Goal: Task Accomplishment & Management: Use online tool/utility

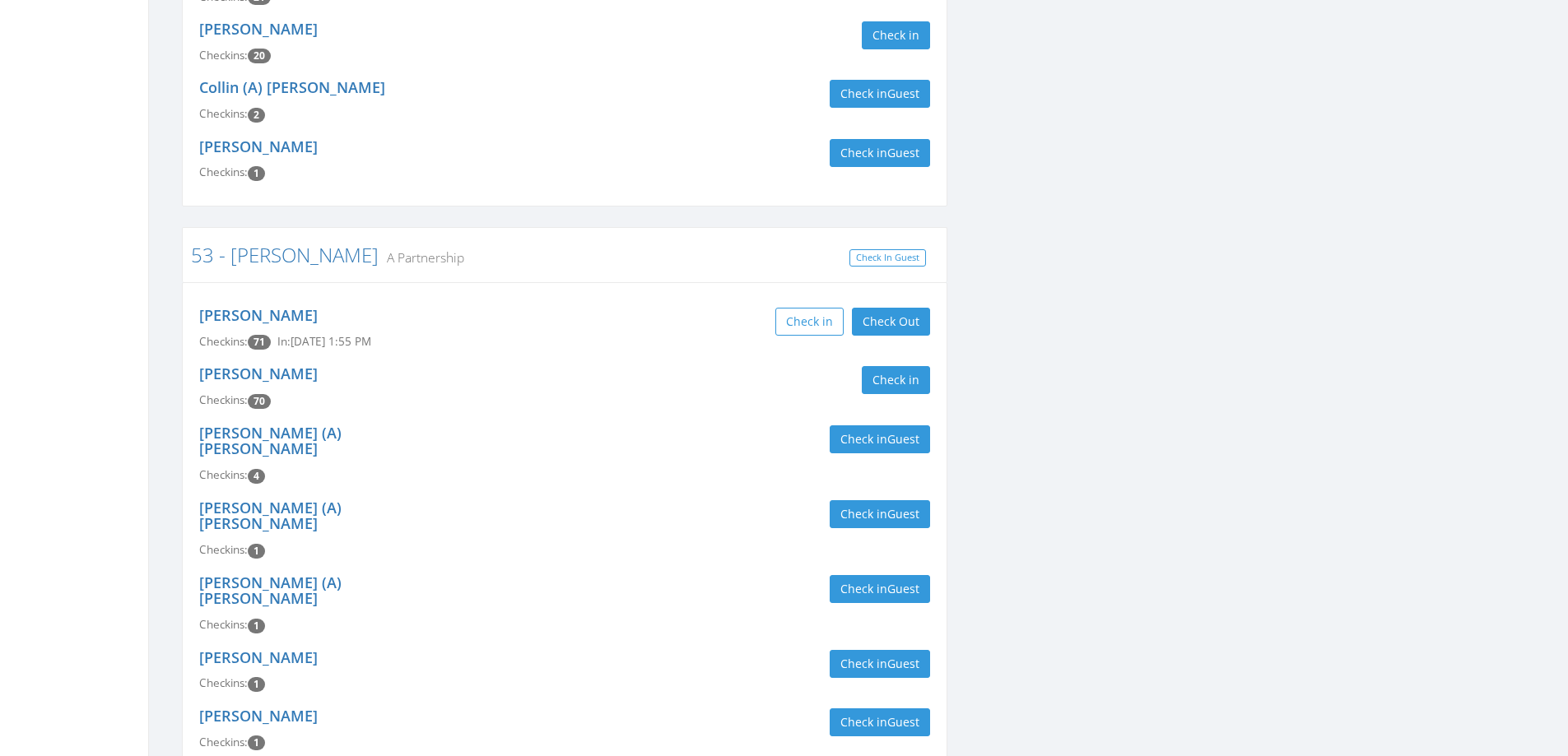
scroll to position [658, 0]
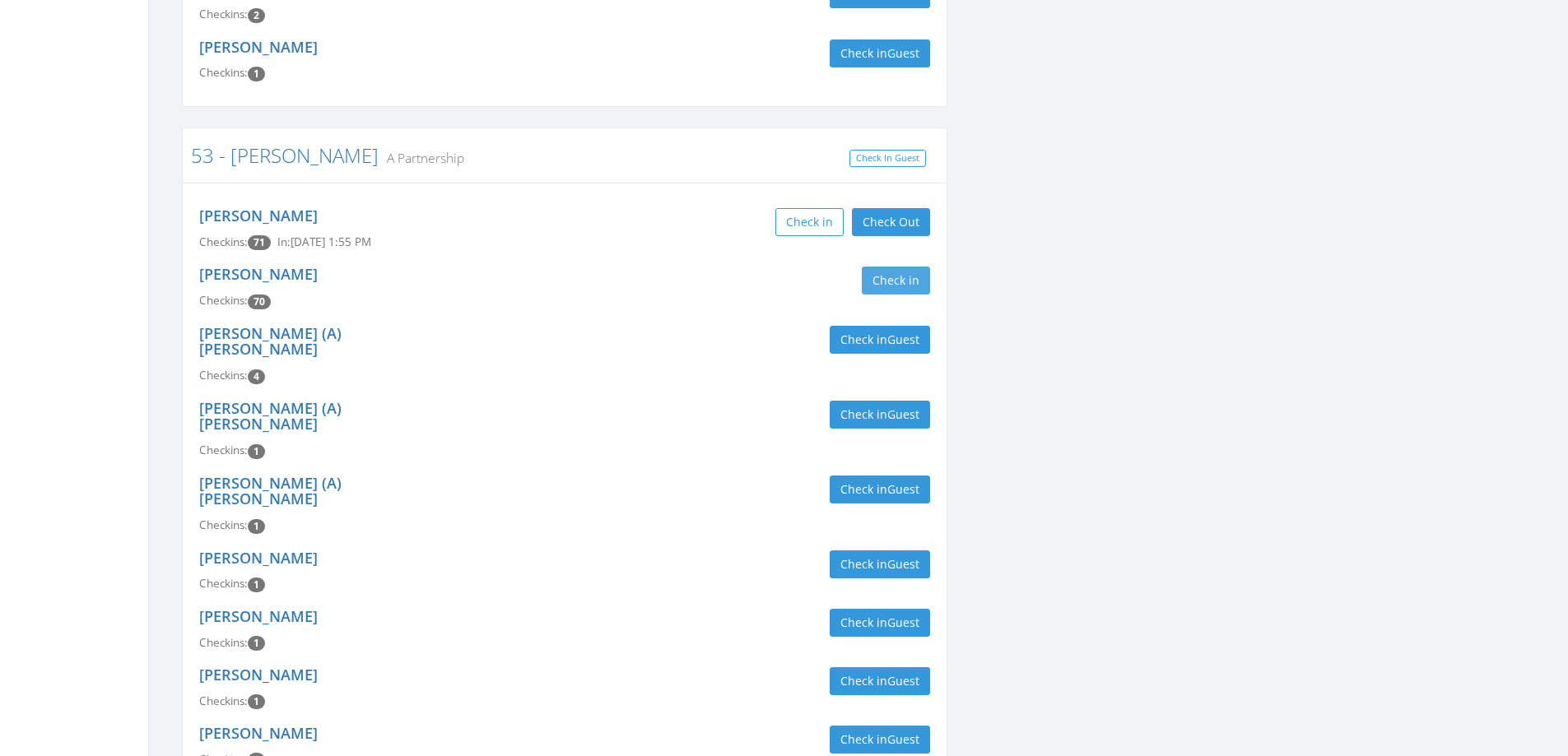
type input "[PERSON_NAME]"
click at [921, 277] on button "Check in" at bounding box center [895, 281] width 69 height 28
click at [587, 325] on div "Check in Guest" at bounding box center [753, 339] width 353 height 28
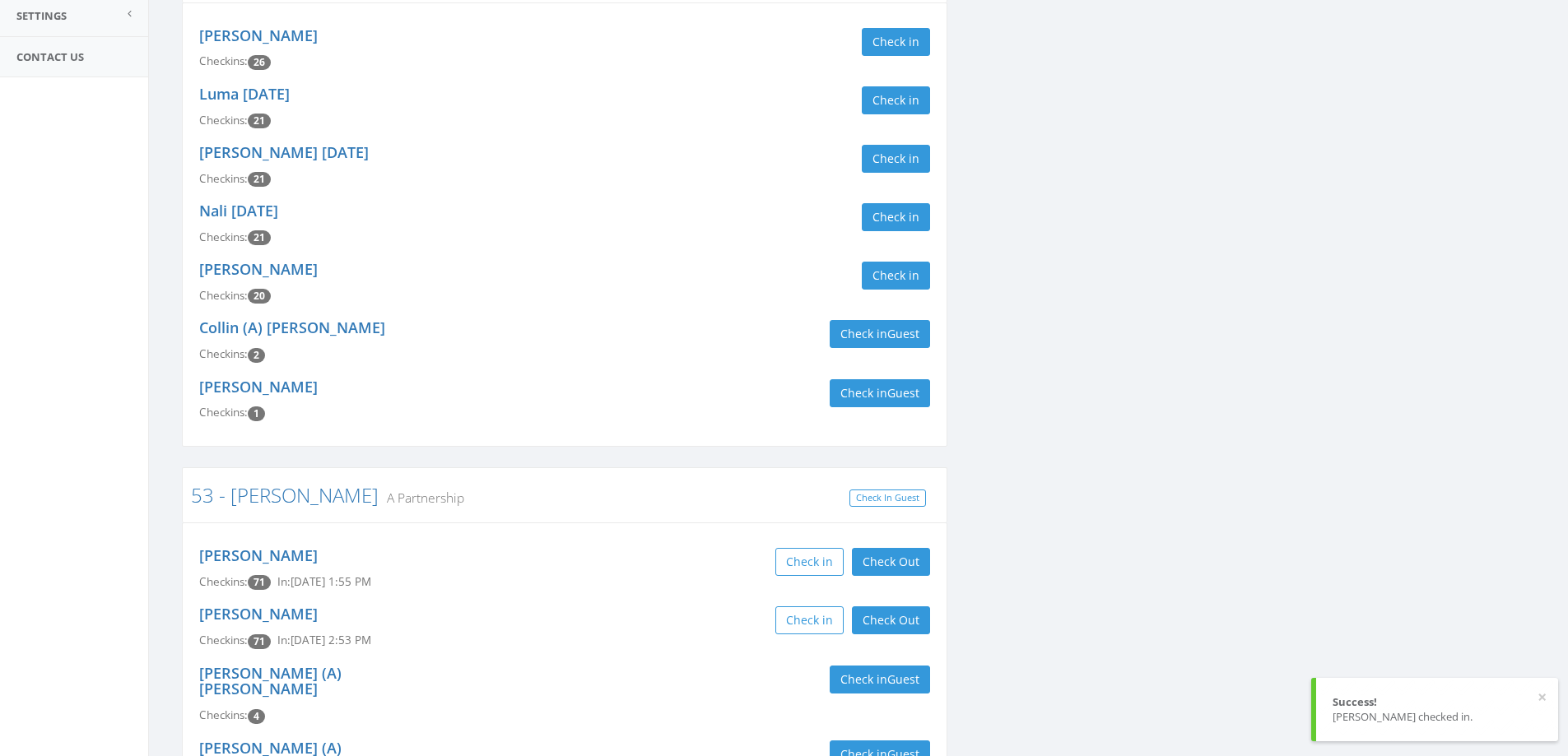
scroll to position [0, 0]
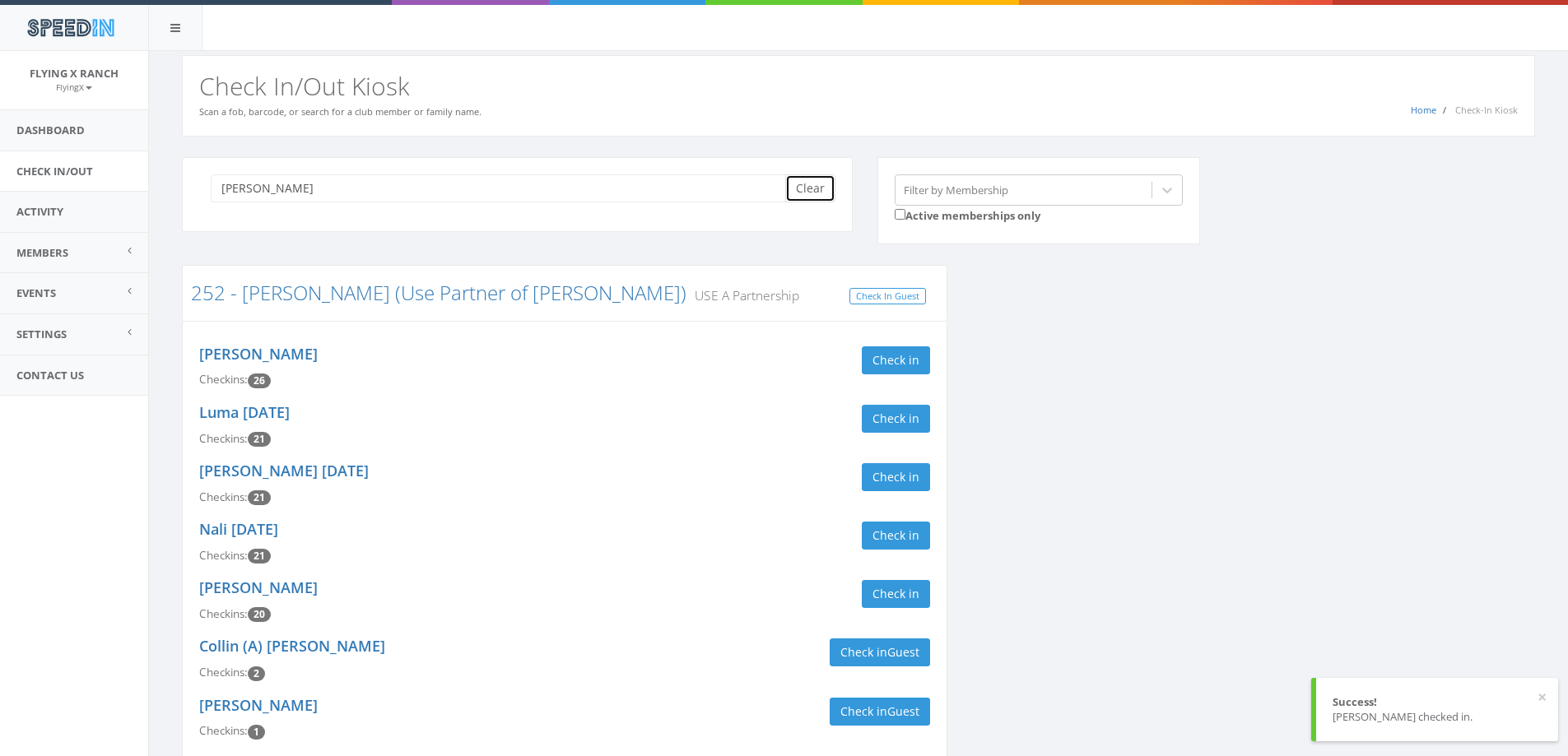
click at [804, 202] on button "Clear" at bounding box center [810, 188] width 50 height 28
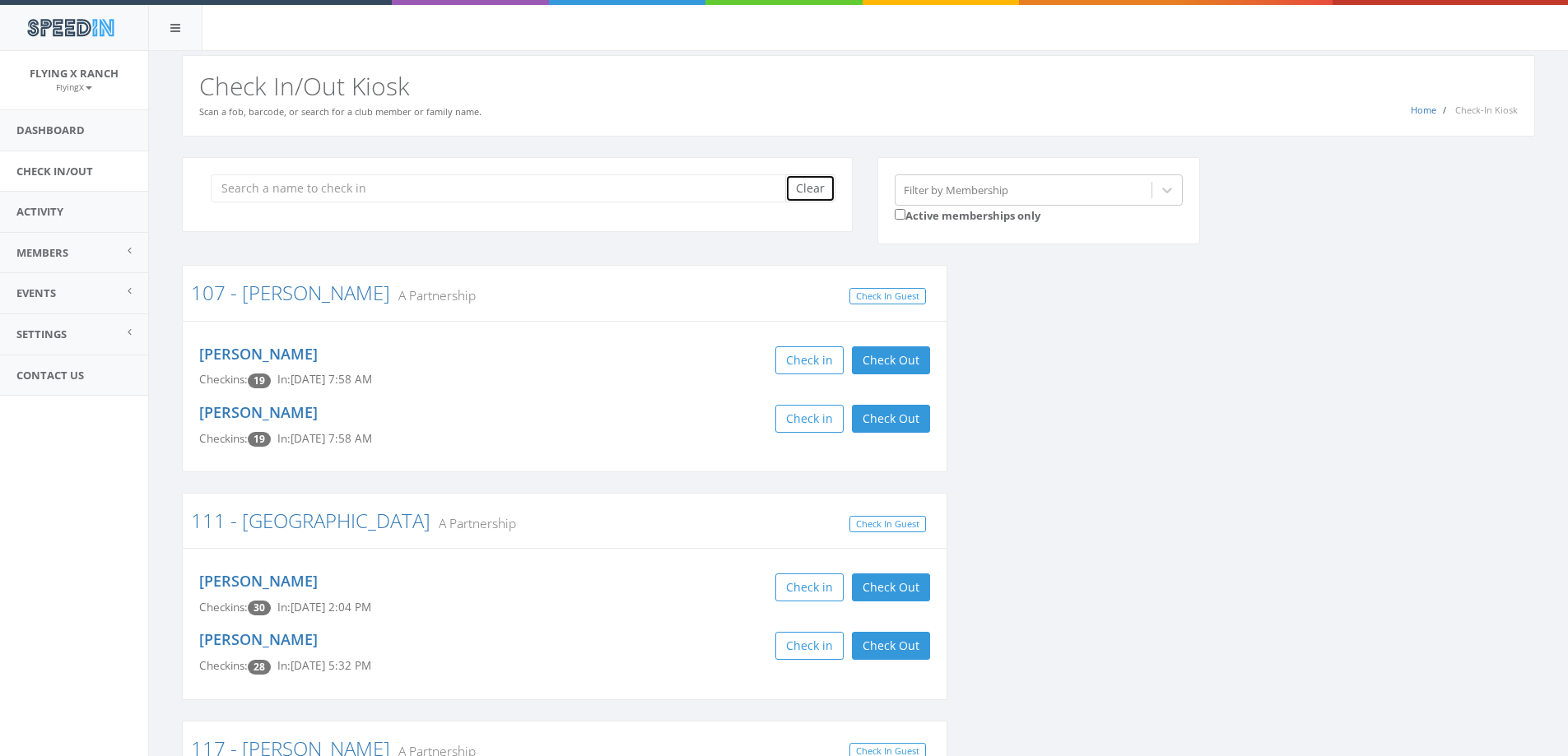
click at [804, 198] on button "Clear" at bounding box center [810, 188] width 50 height 28
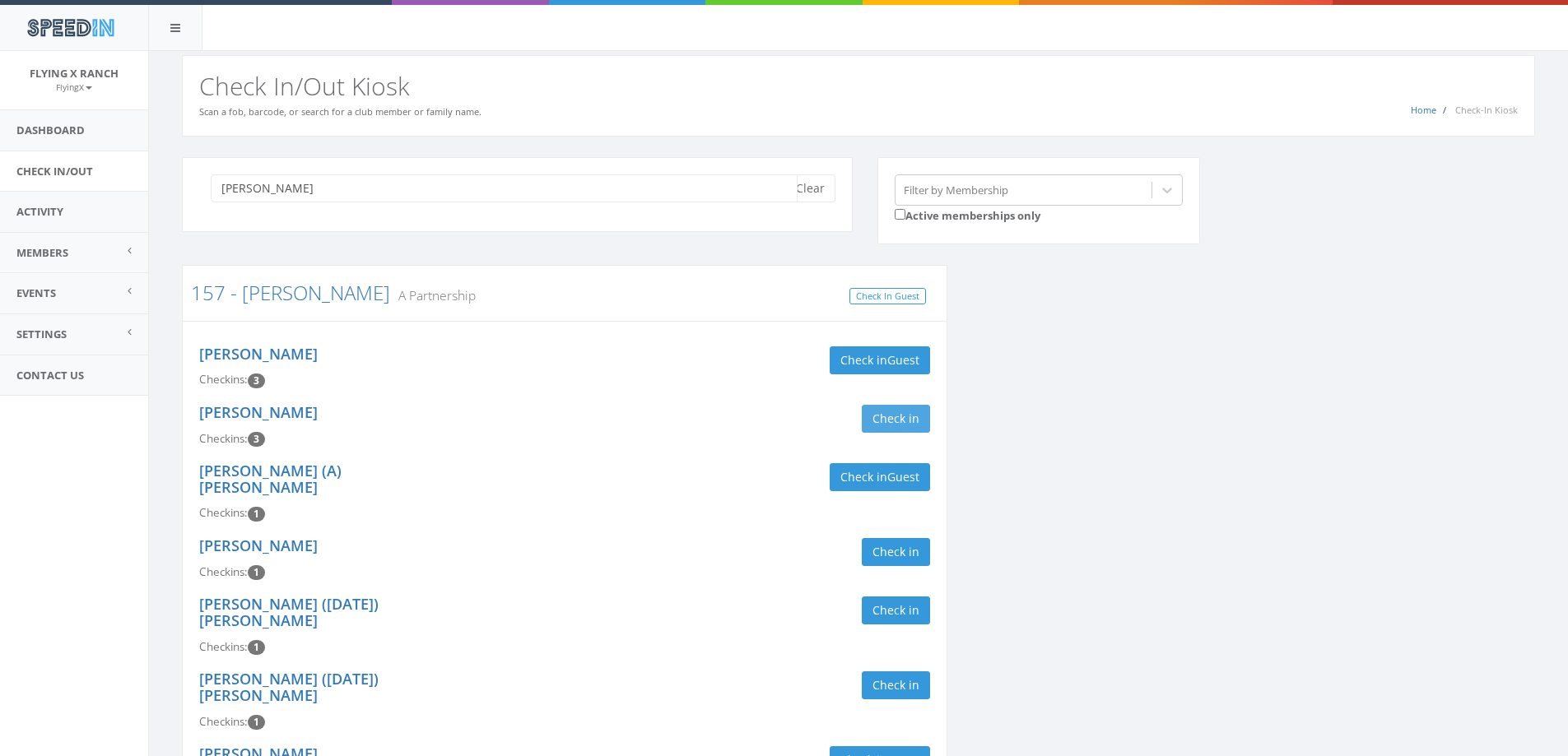
type input "kruse"
click at [896, 420] on button "Check in" at bounding box center [895, 419] width 69 height 28
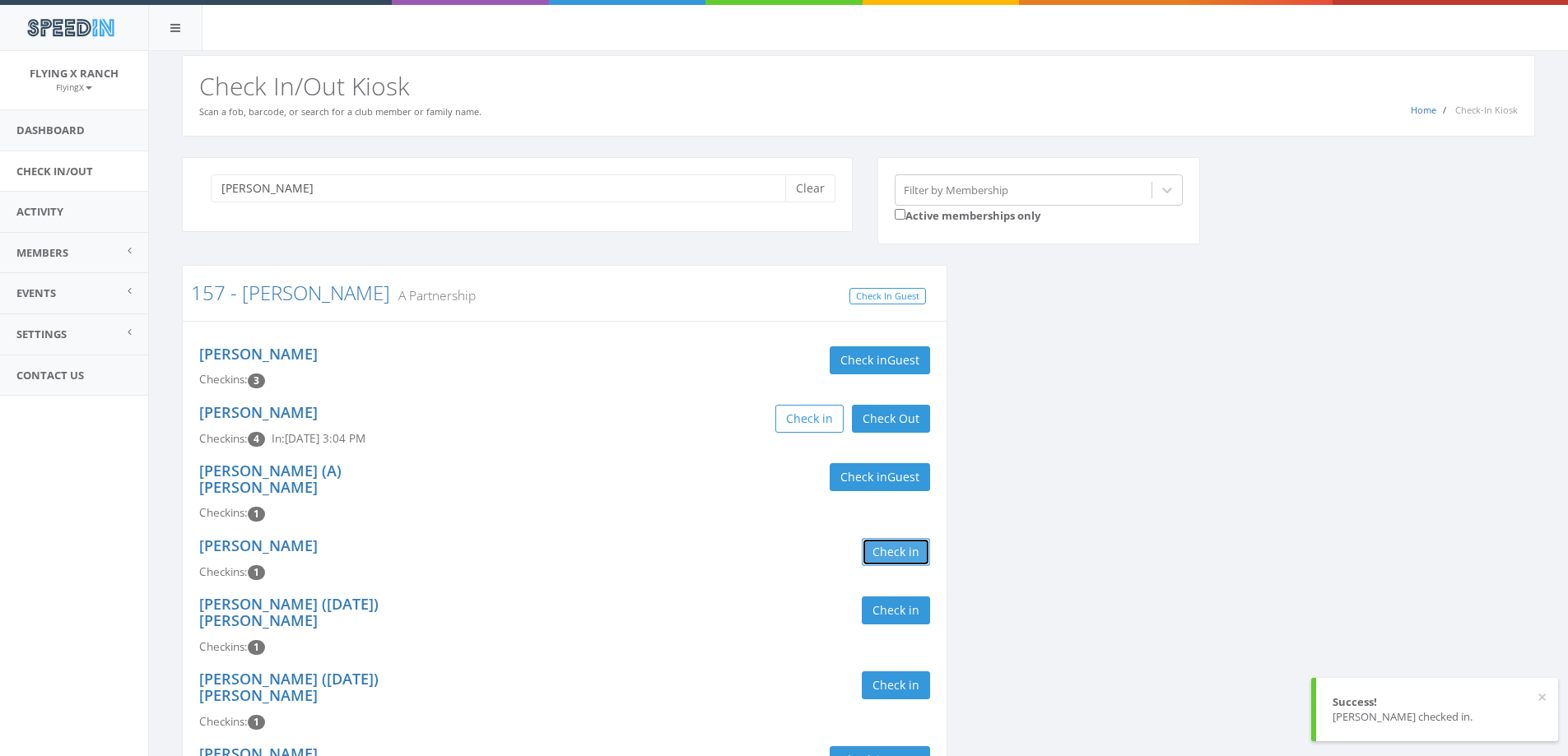
click at [893, 538] on button "Check in" at bounding box center [895, 552] width 69 height 28
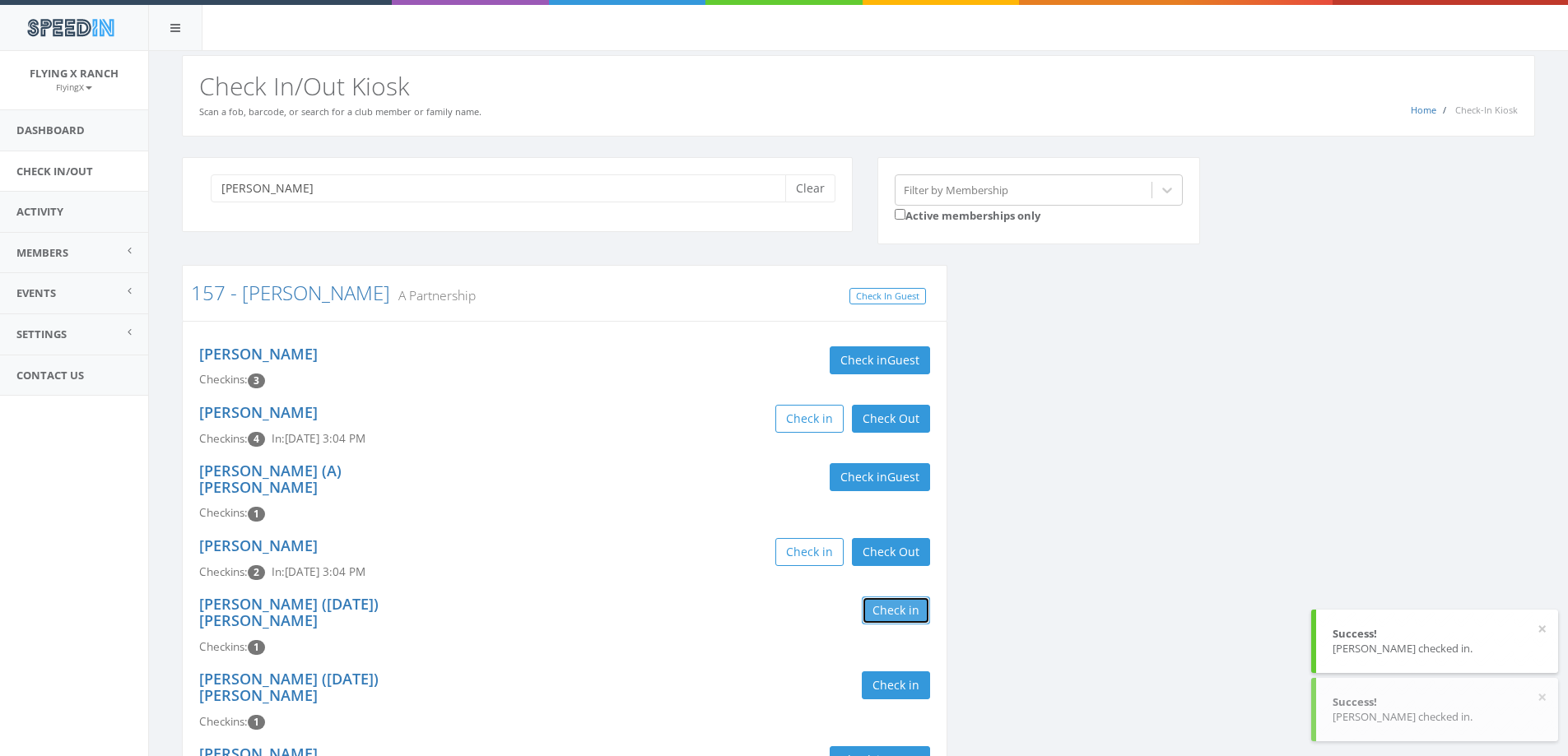
click at [898, 597] on button "Check in" at bounding box center [895, 611] width 69 height 28
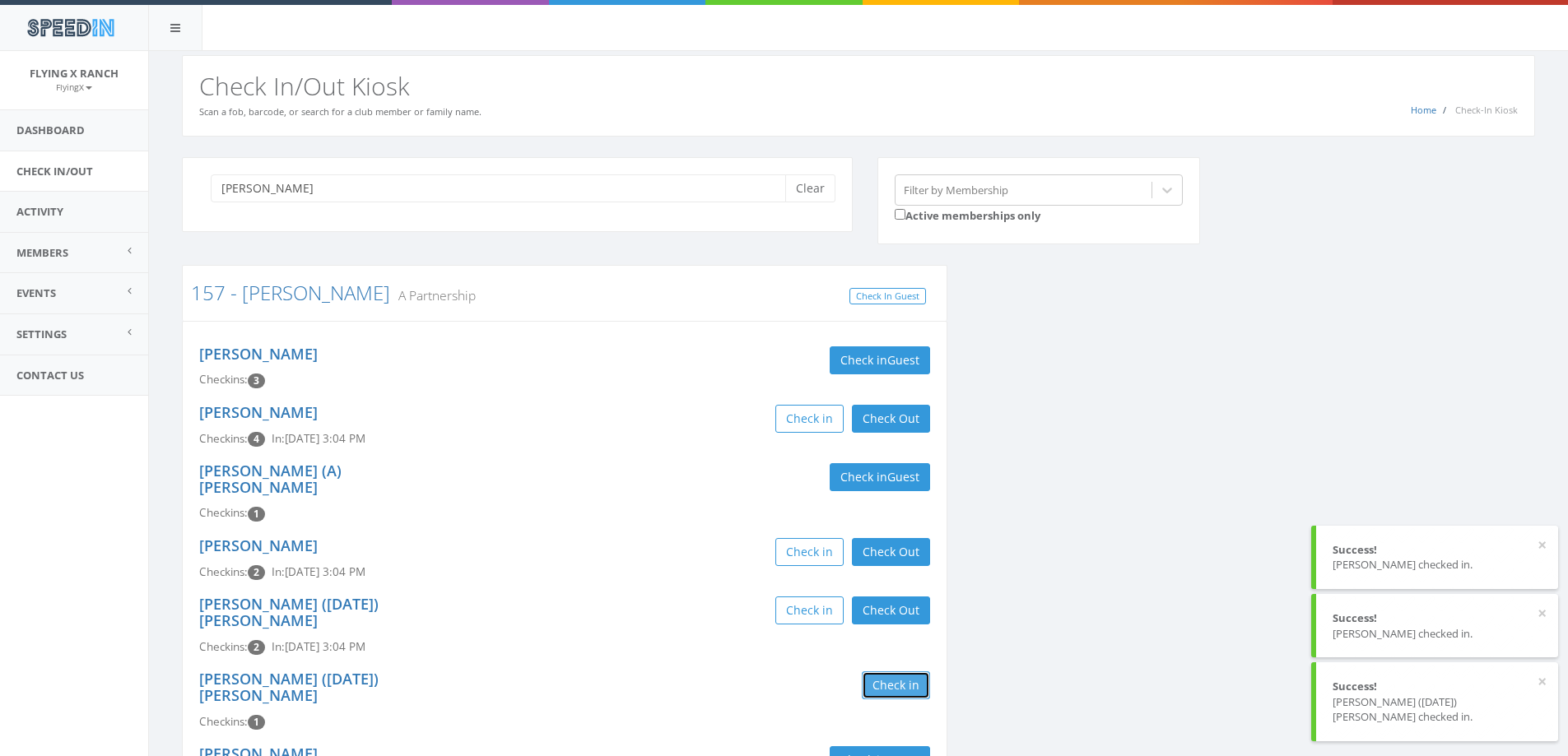
click at [888, 676] on button "Check in" at bounding box center [895, 685] width 69 height 28
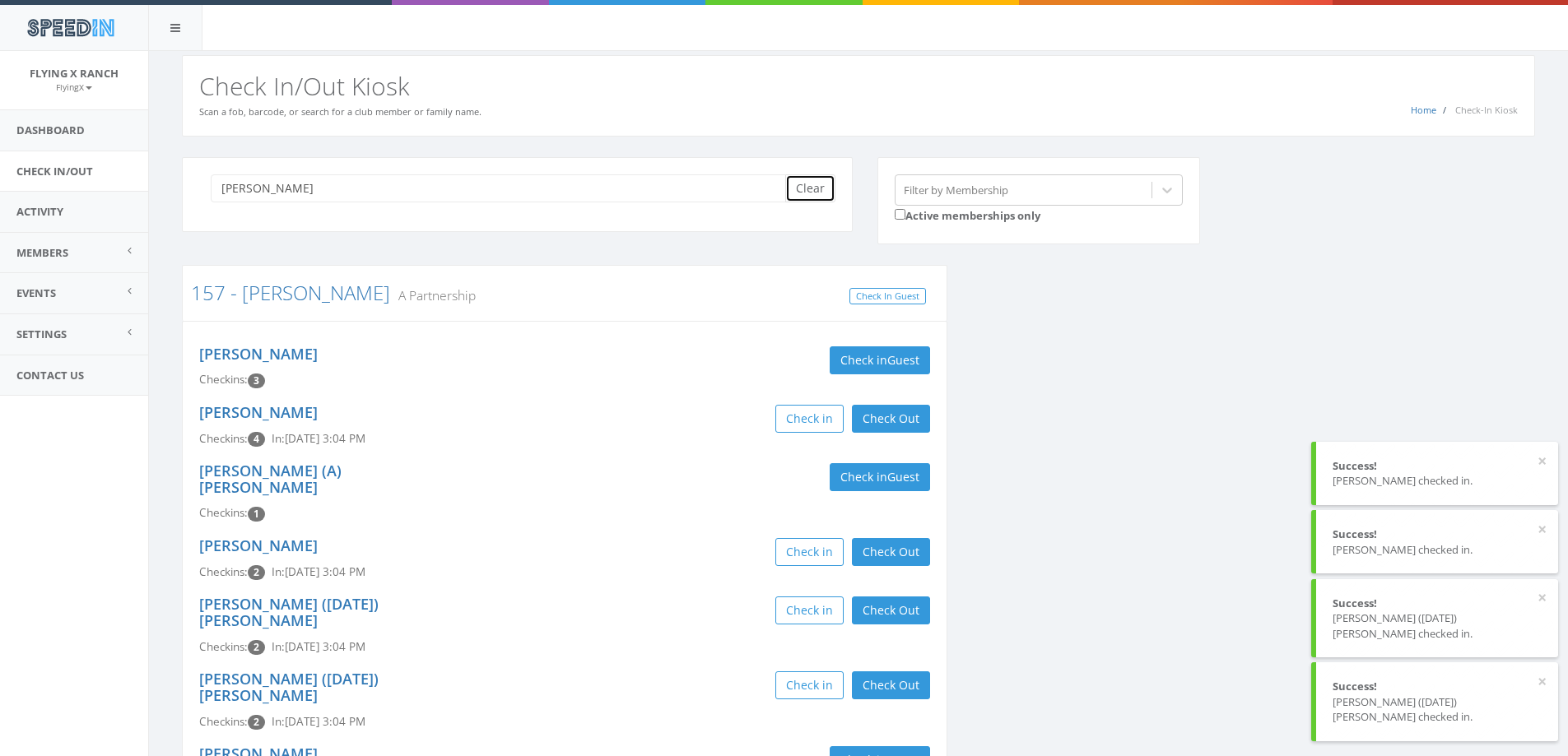
click at [816, 185] on button "Clear" at bounding box center [810, 188] width 50 height 28
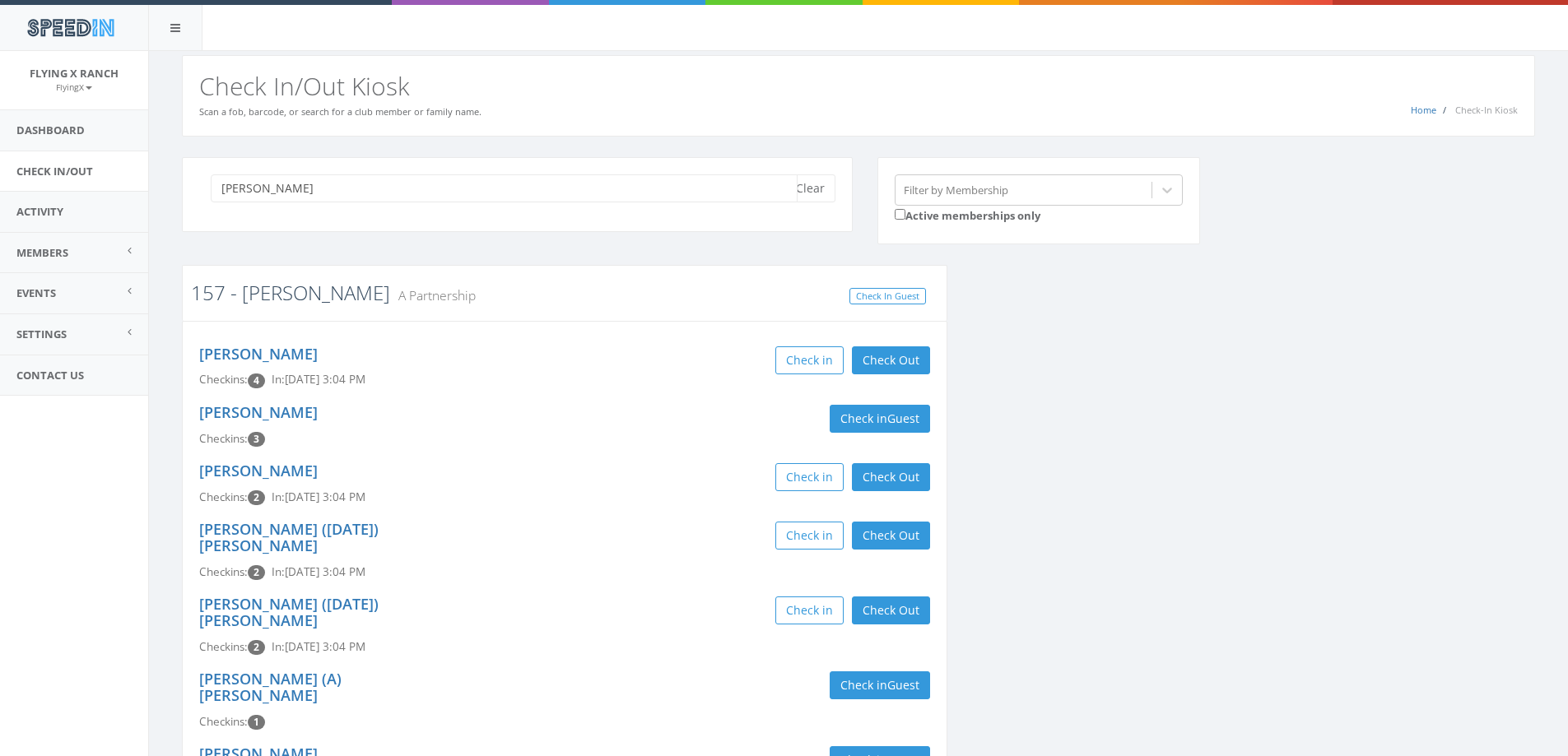
type input "kruse"
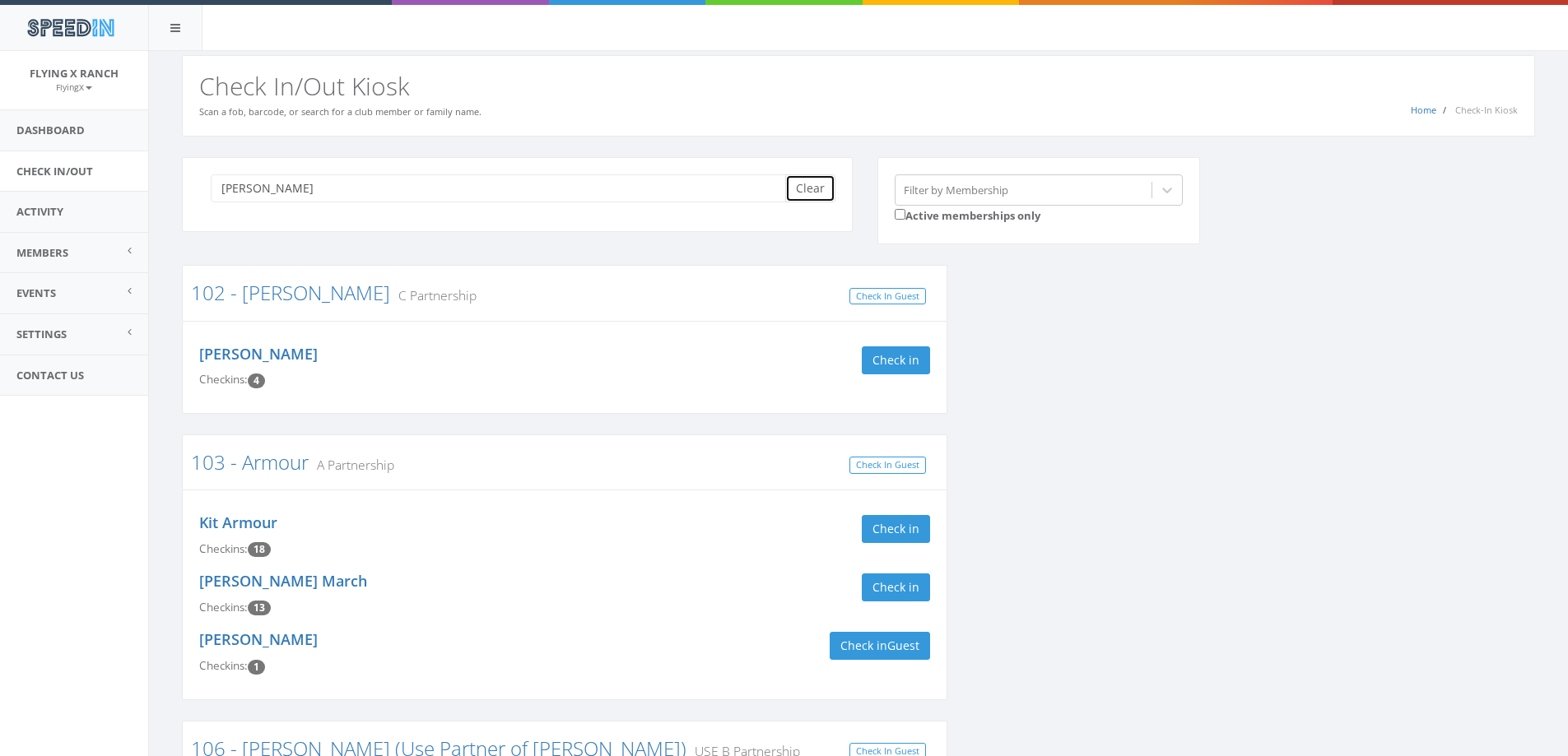
click at [815, 198] on button "Clear" at bounding box center [810, 188] width 50 height 28
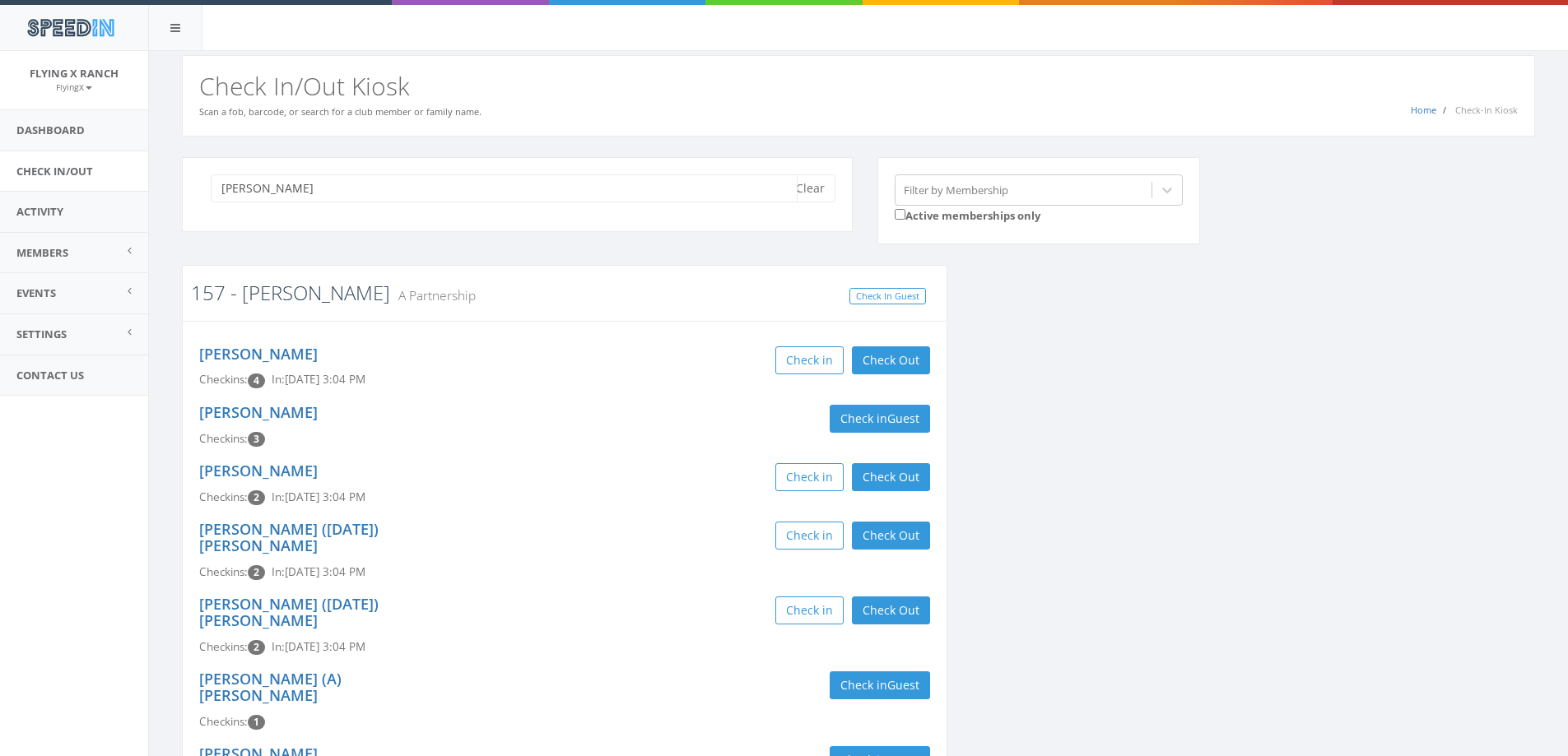
type input "kruse"
click at [271, 293] on link "157 - [PERSON_NAME]" at bounding box center [291, 293] width 199 height 27
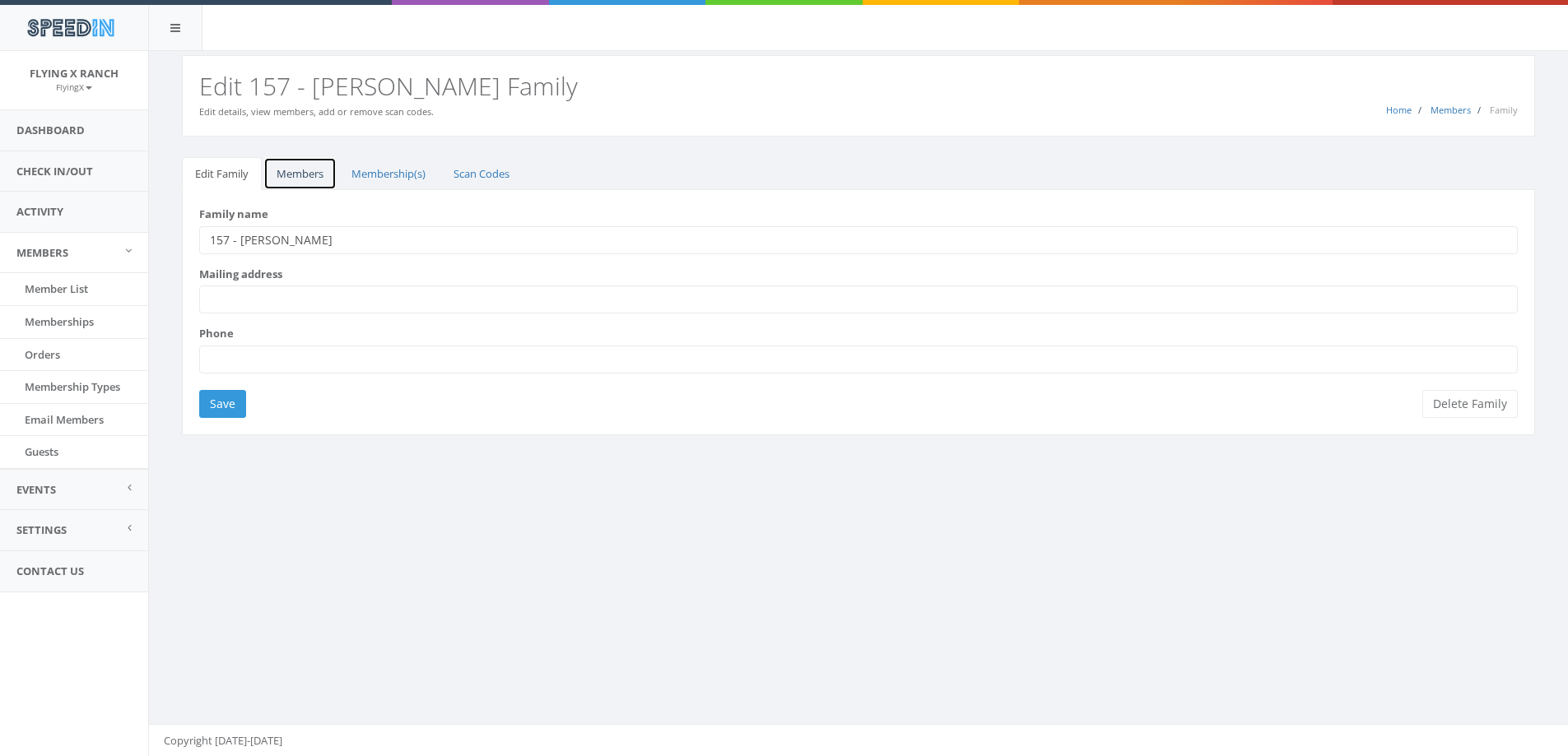
click at [309, 173] on link "Members" at bounding box center [300, 174] width 73 height 34
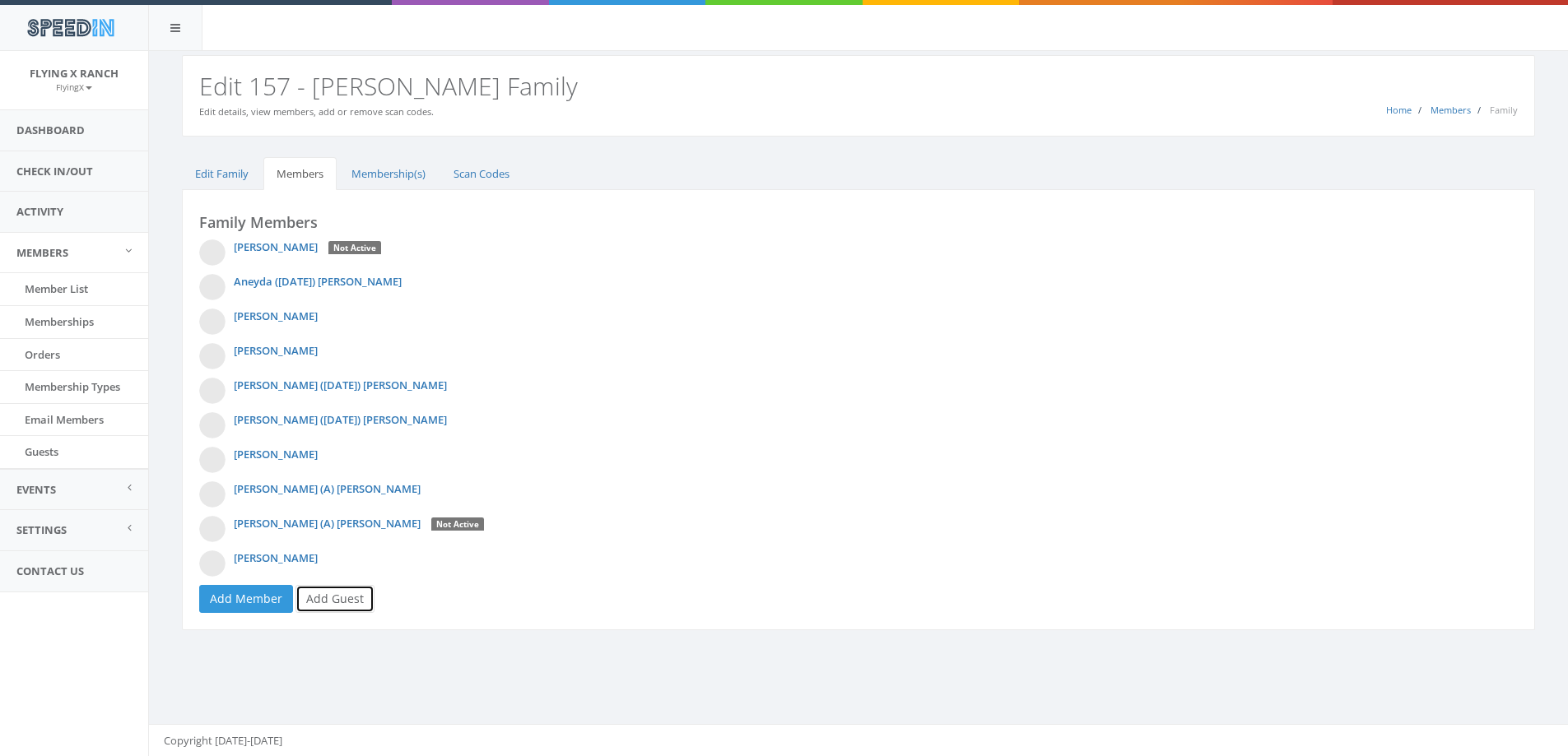
click at [330, 603] on link "Add Guest" at bounding box center [335, 599] width 79 height 28
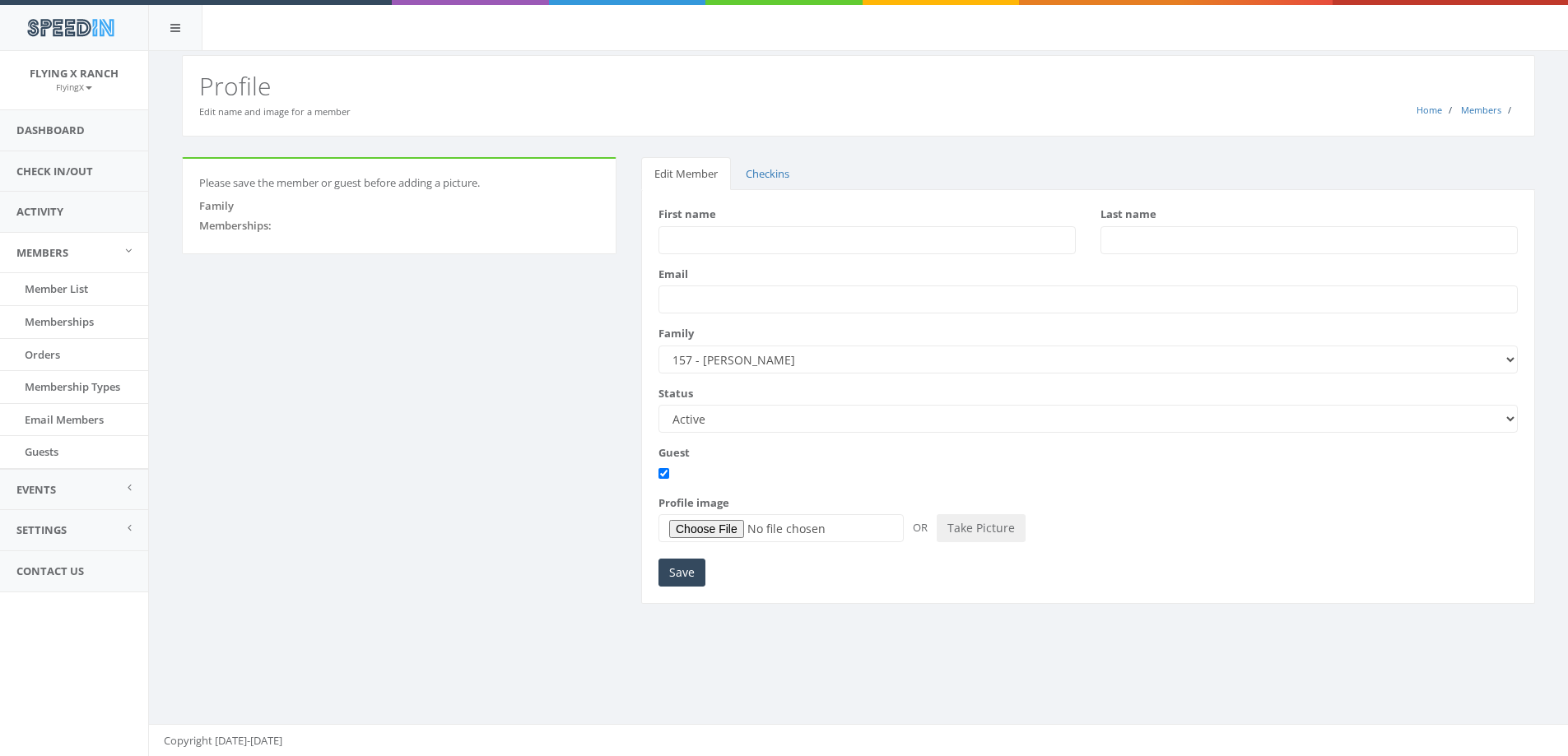
click at [706, 240] on input "First name" at bounding box center [867, 240] width 417 height 28
type input "Cassandra"
type input "Salminen"
click at [683, 575] on input "Save" at bounding box center [681, 572] width 47 height 28
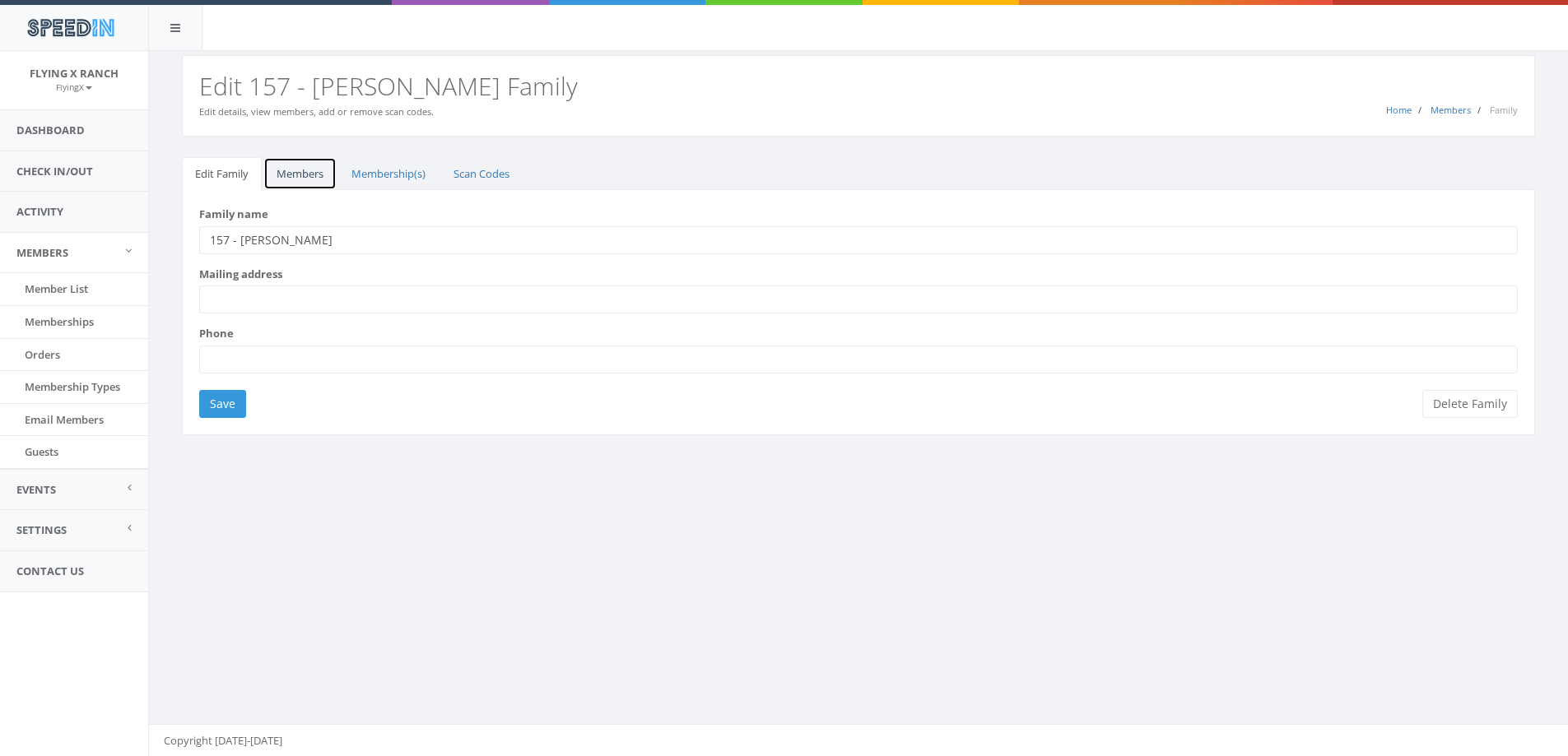
click at [287, 172] on link "Members" at bounding box center [300, 174] width 73 height 34
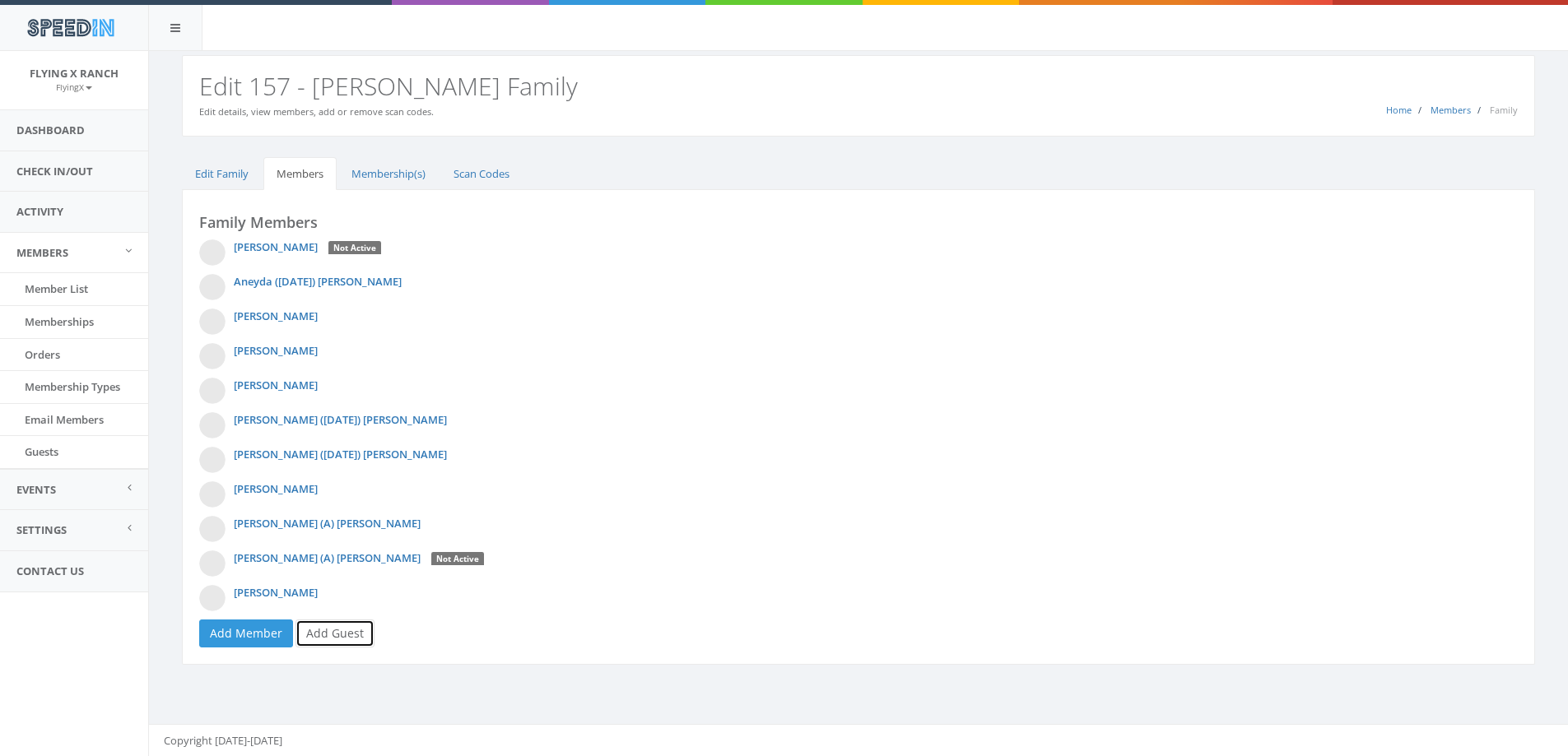
click at [331, 631] on link "Add Guest" at bounding box center [335, 634] width 79 height 28
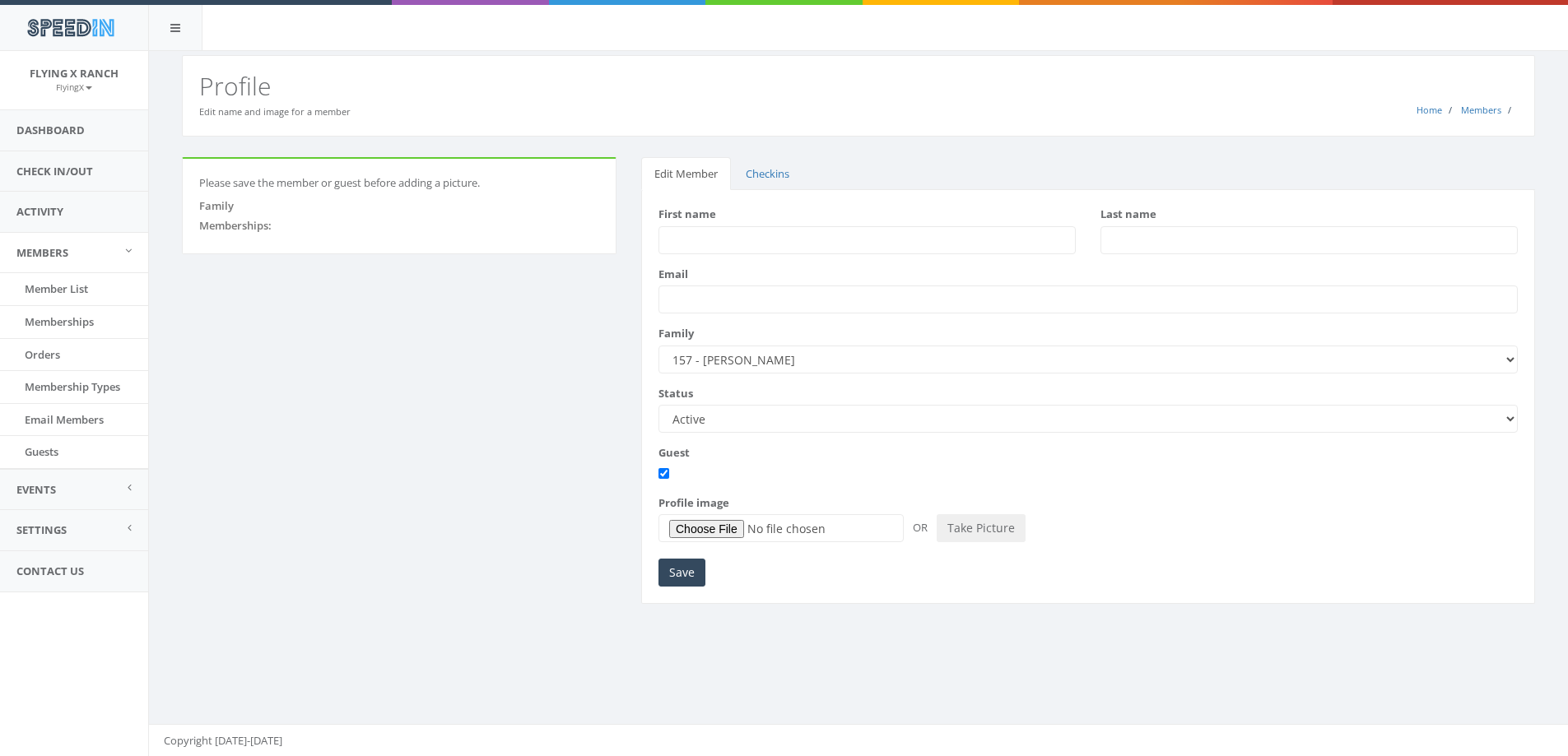
click at [714, 243] on input "First name" at bounding box center [867, 240] width 417 height 28
type input "Logan"
type input "Salminen"
click at [688, 575] on input "Save" at bounding box center [681, 572] width 47 height 28
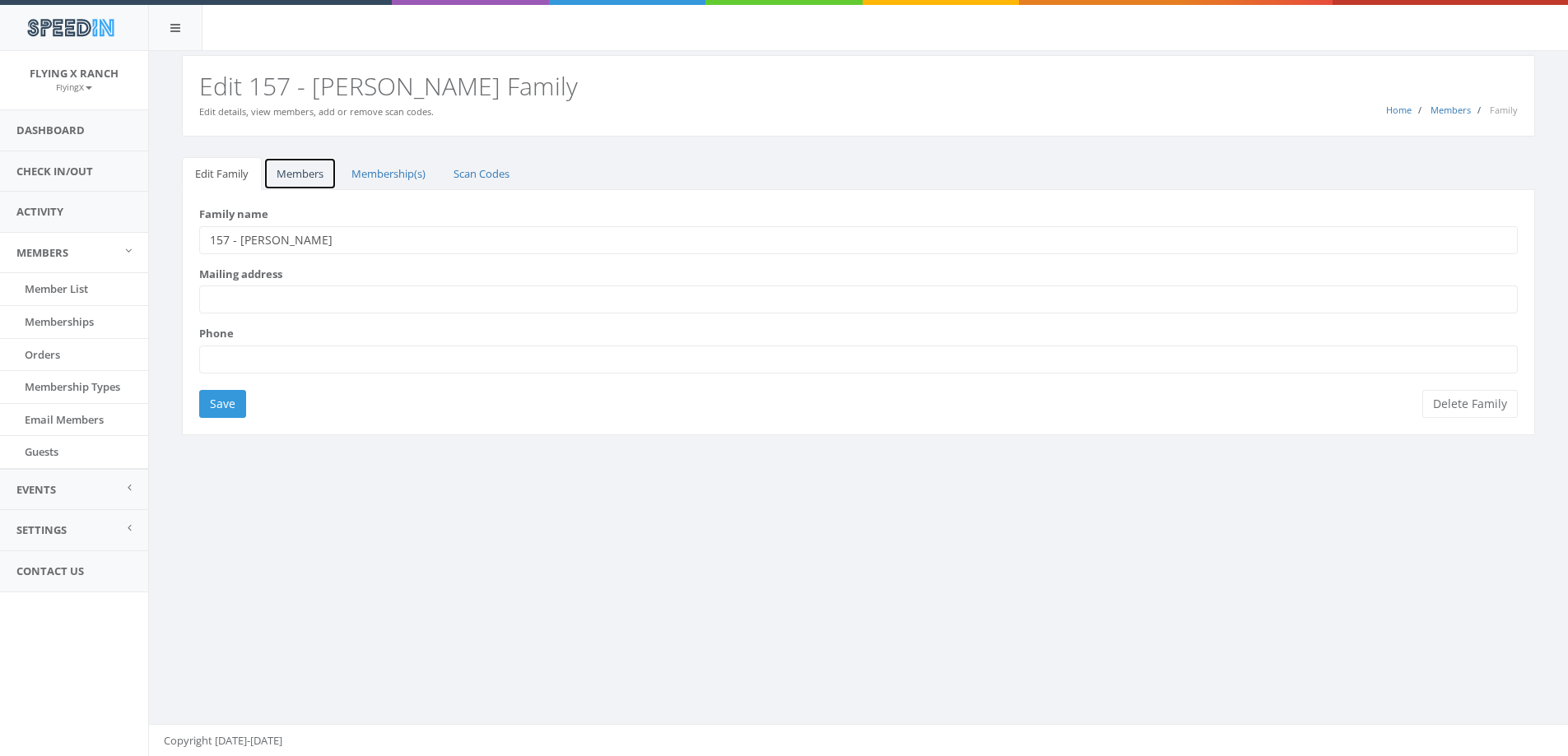
click at [293, 171] on link "Members" at bounding box center [300, 174] width 73 height 34
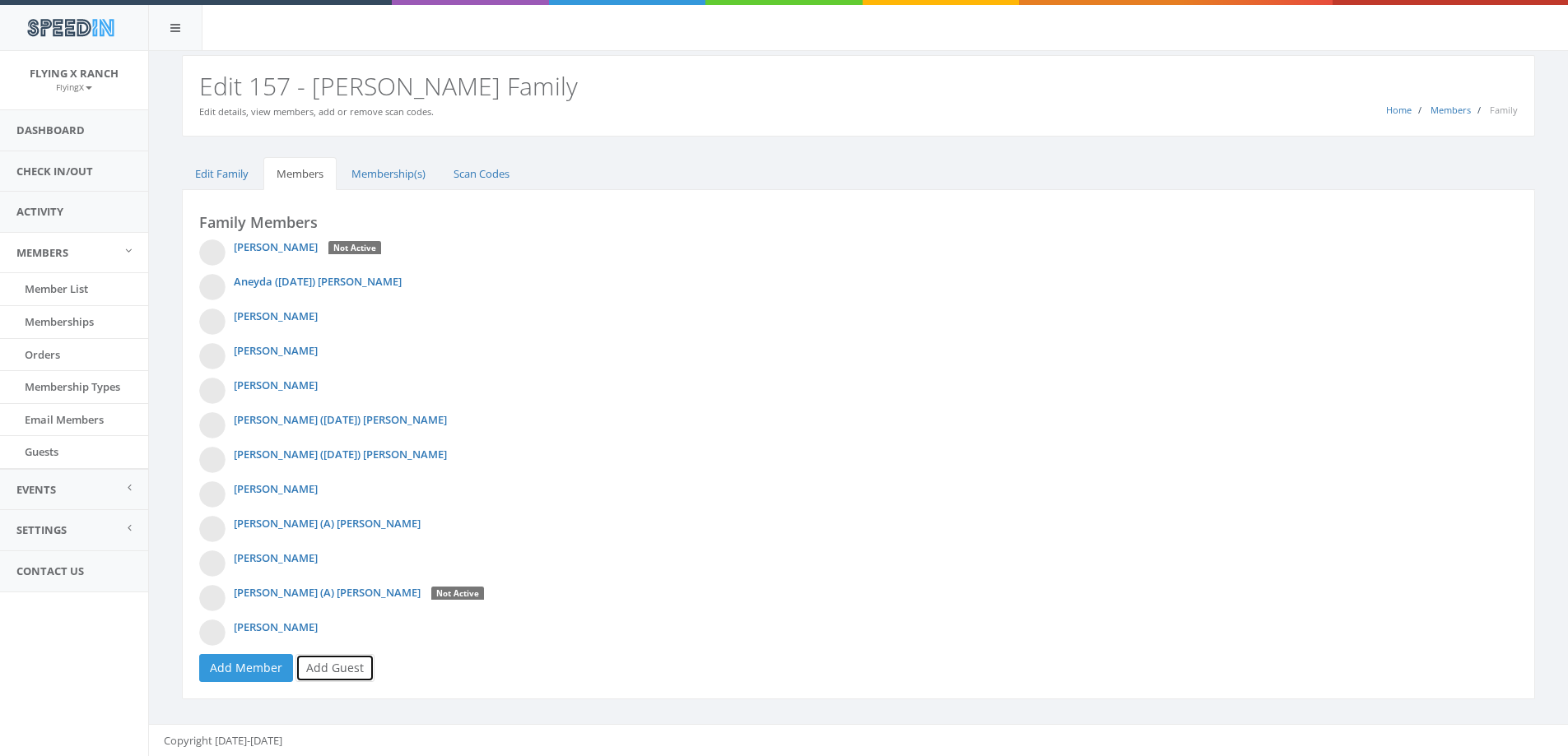
click at [317, 675] on link "Add Guest" at bounding box center [335, 668] width 79 height 28
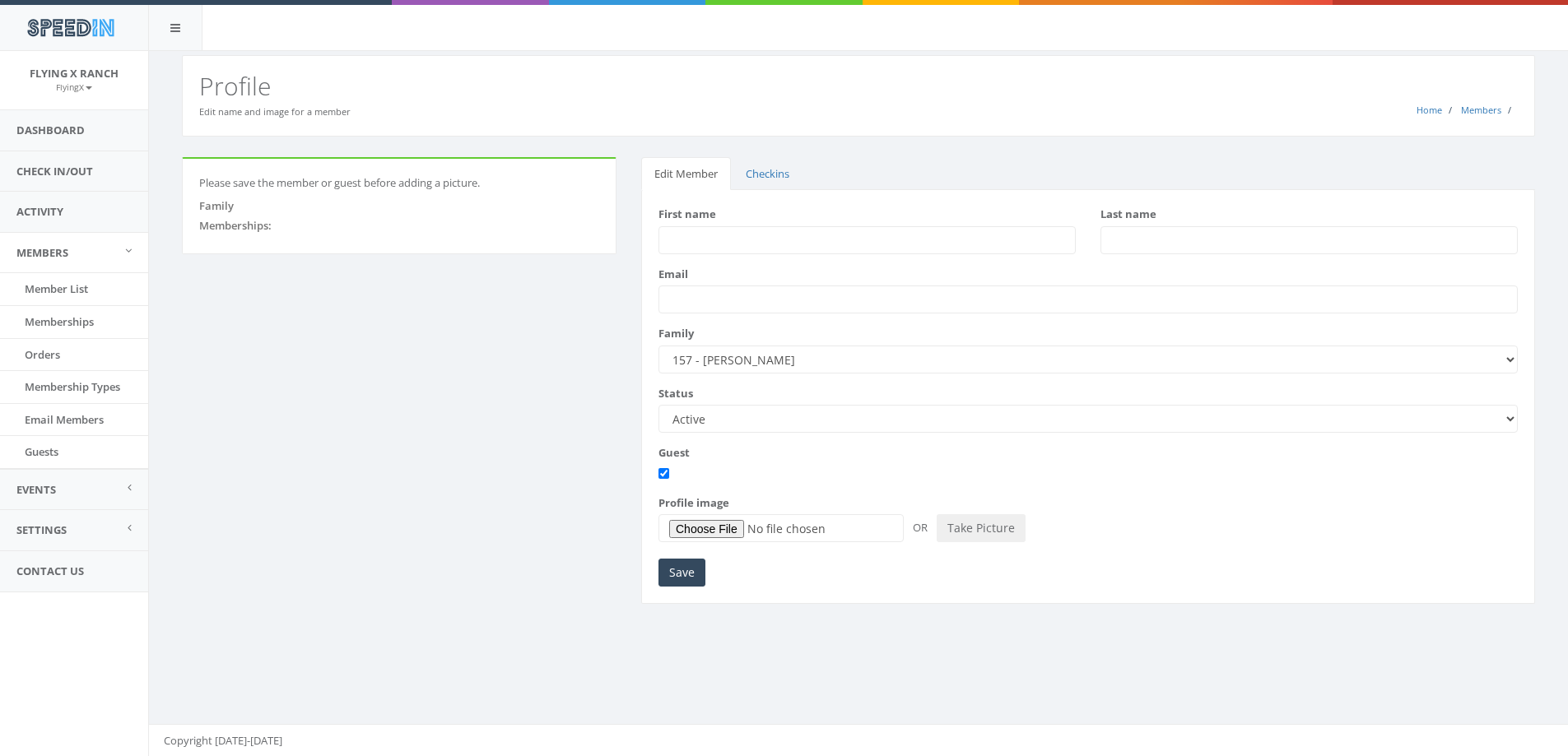
click at [706, 239] on input "First name" at bounding box center [867, 240] width 417 height 28
type input "Bryce (6 in 2025)"
type input "[PERSON_NAME]"
click at [670, 567] on input "Save" at bounding box center [681, 572] width 47 height 28
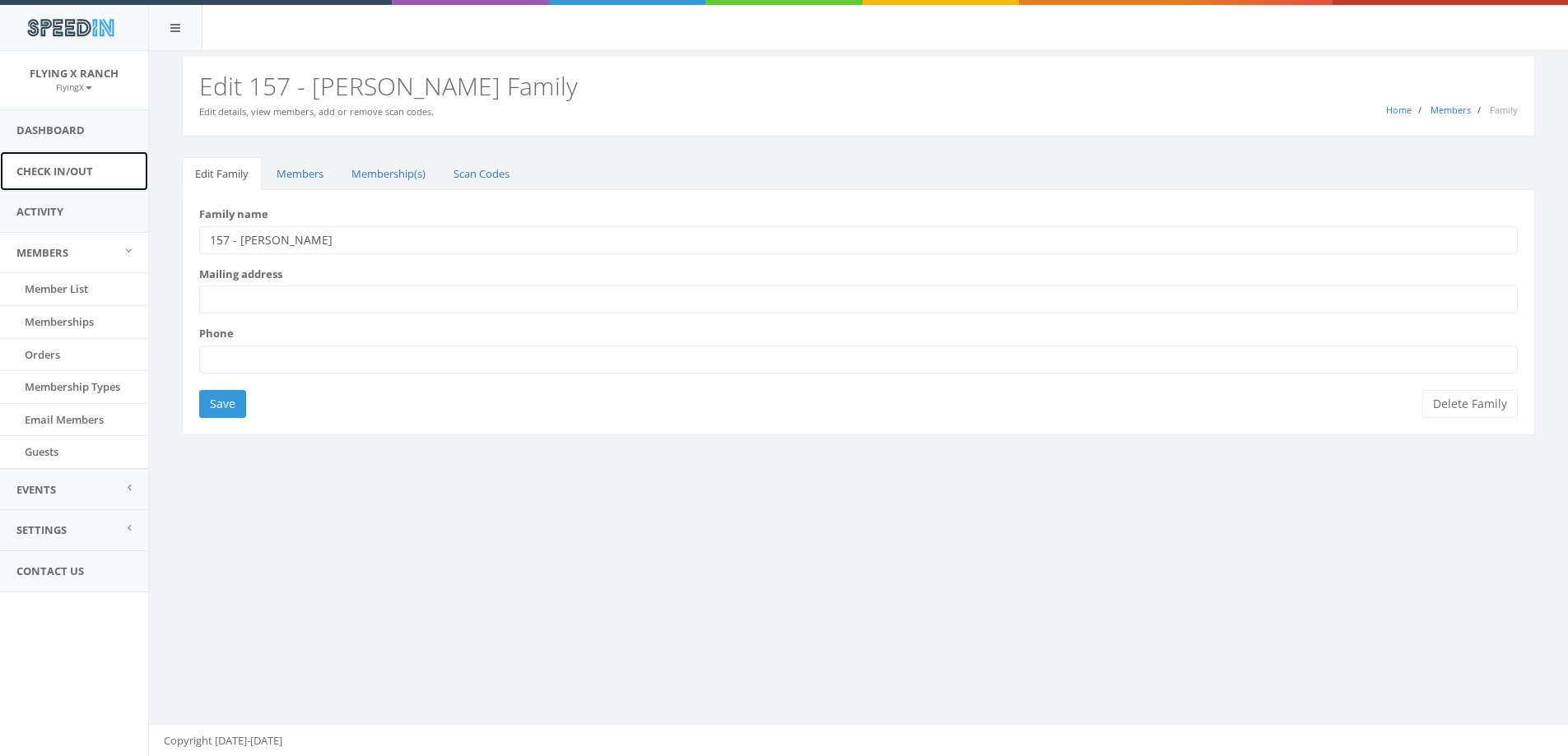
click at [47, 177] on link "Check In/Out" at bounding box center [74, 172] width 148 height 40
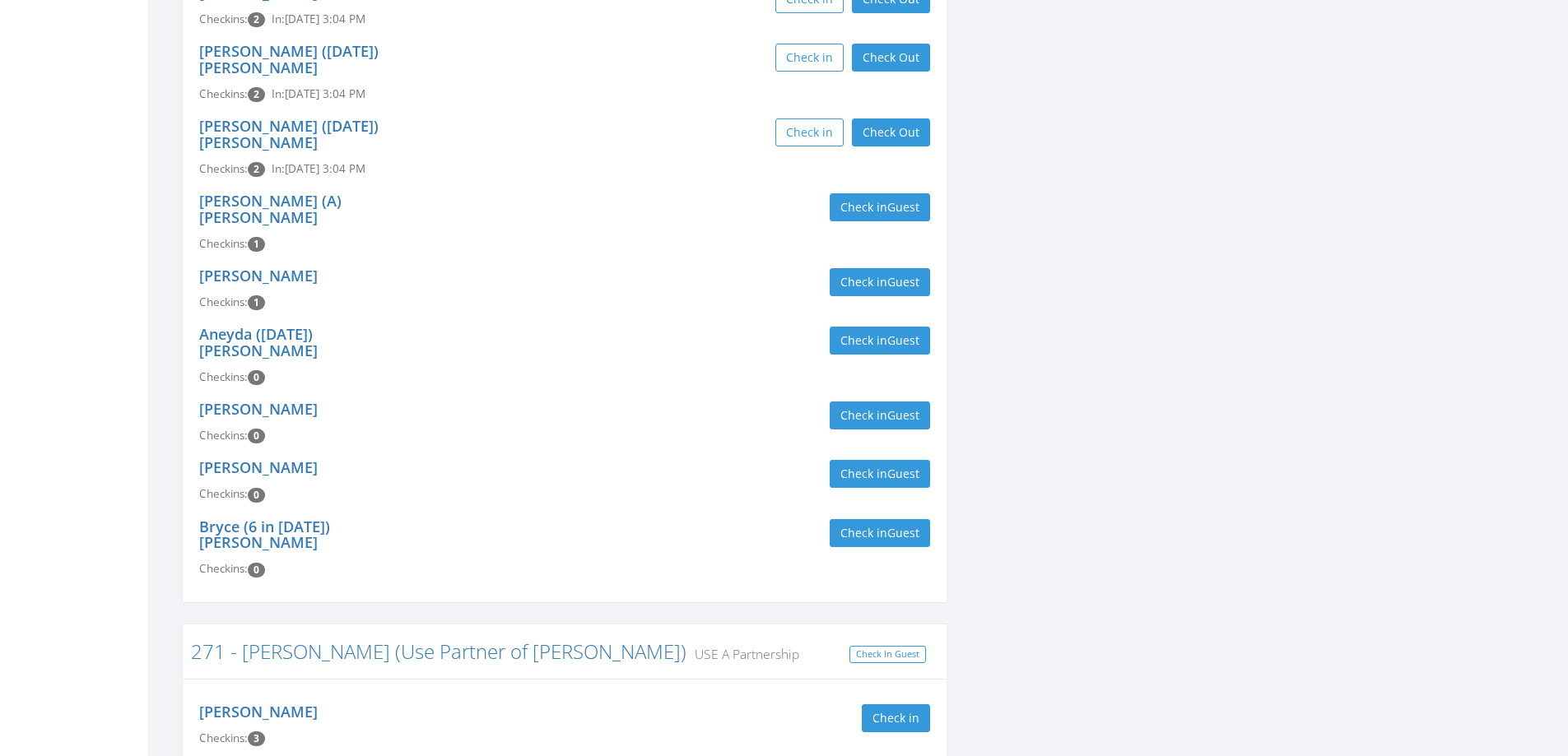
scroll to position [494, 0]
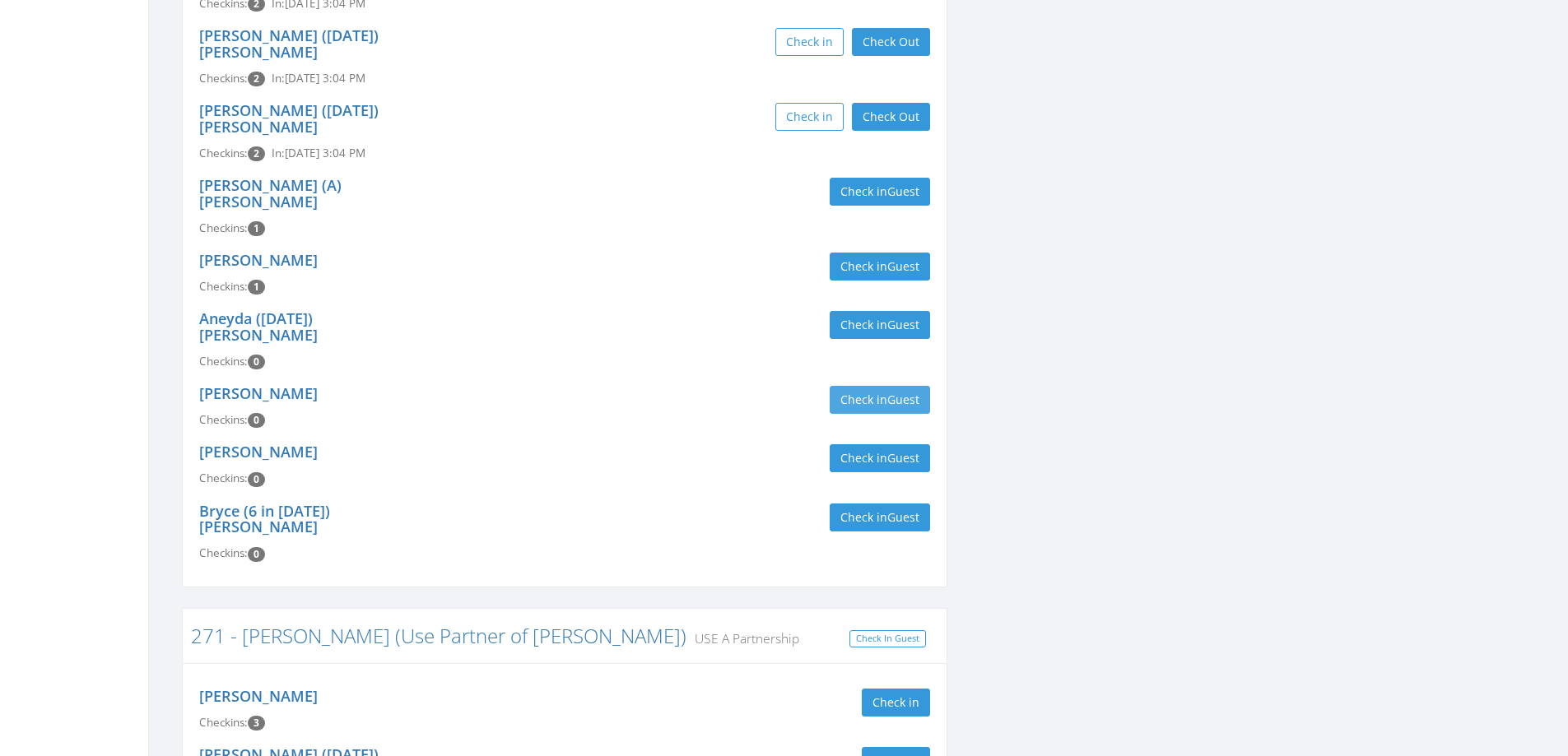
type input "[PERSON_NAME]"
click at [890, 391] on span "Guest" at bounding box center [902, 399] width 32 height 16
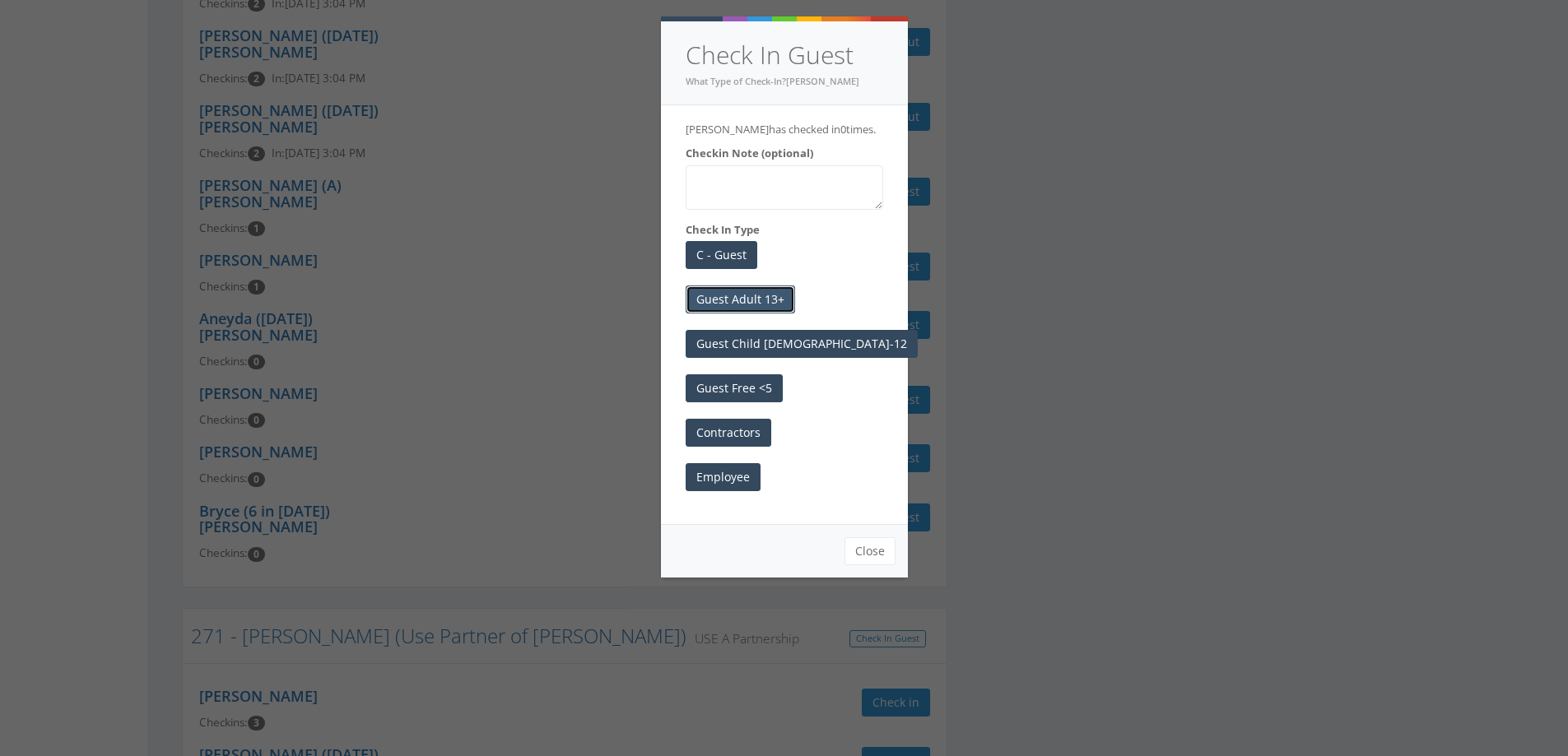
click at [757, 314] on button "Guest Adult 13+" at bounding box center [741, 299] width 110 height 28
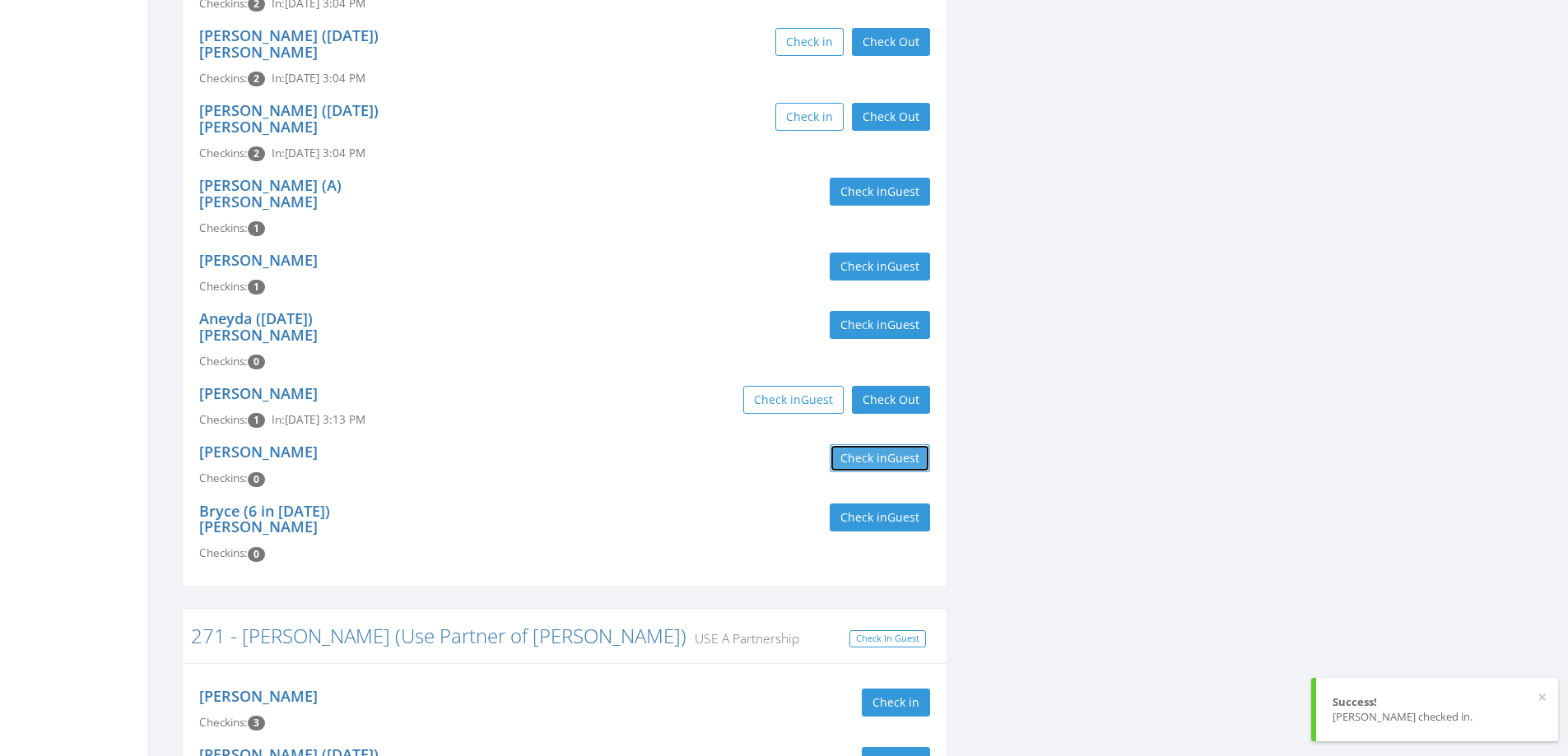
click at [844, 444] on button "Check in Guest" at bounding box center [880, 458] width 101 height 28
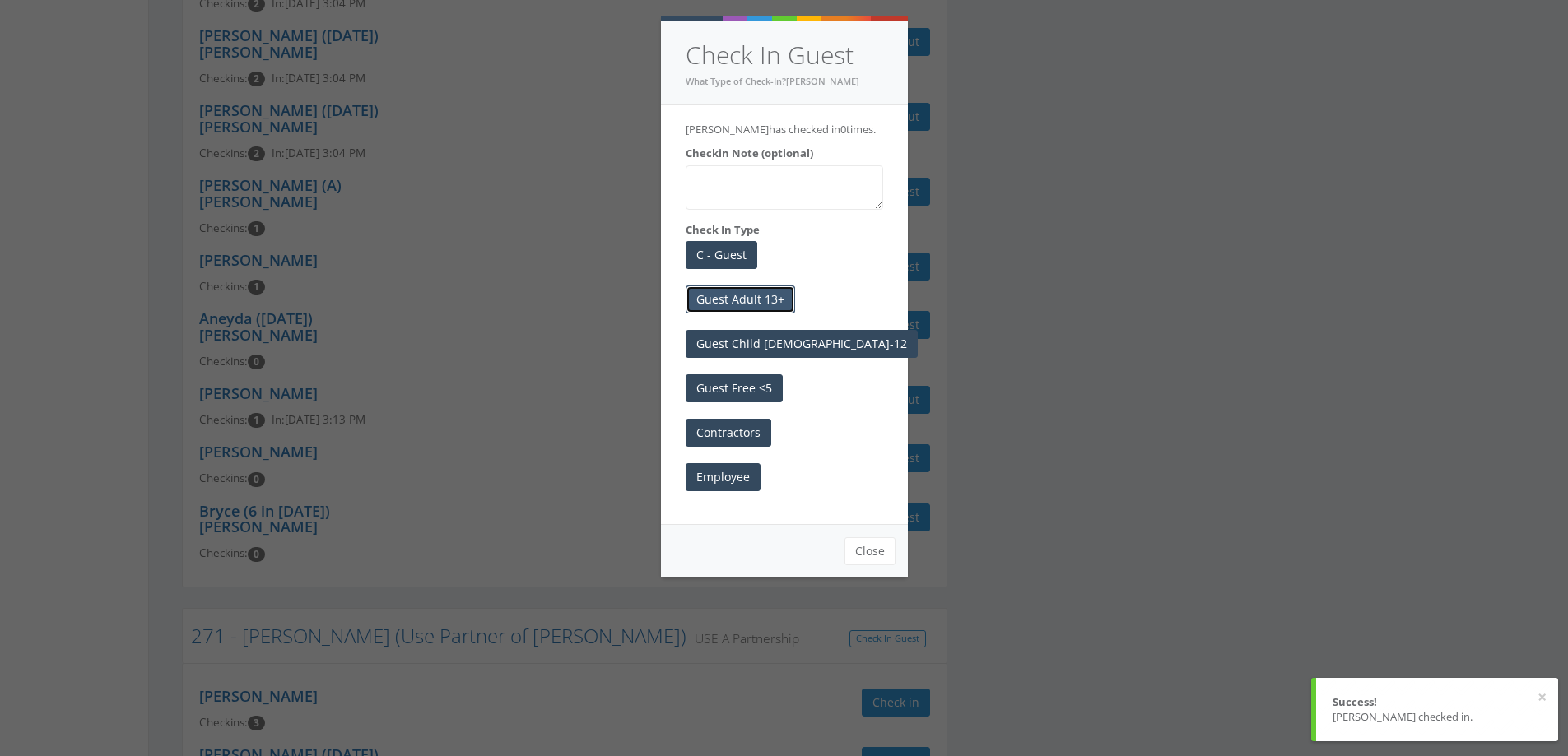
click at [751, 311] on button "Guest Adult 13+" at bounding box center [741, 299] width 110 height 28
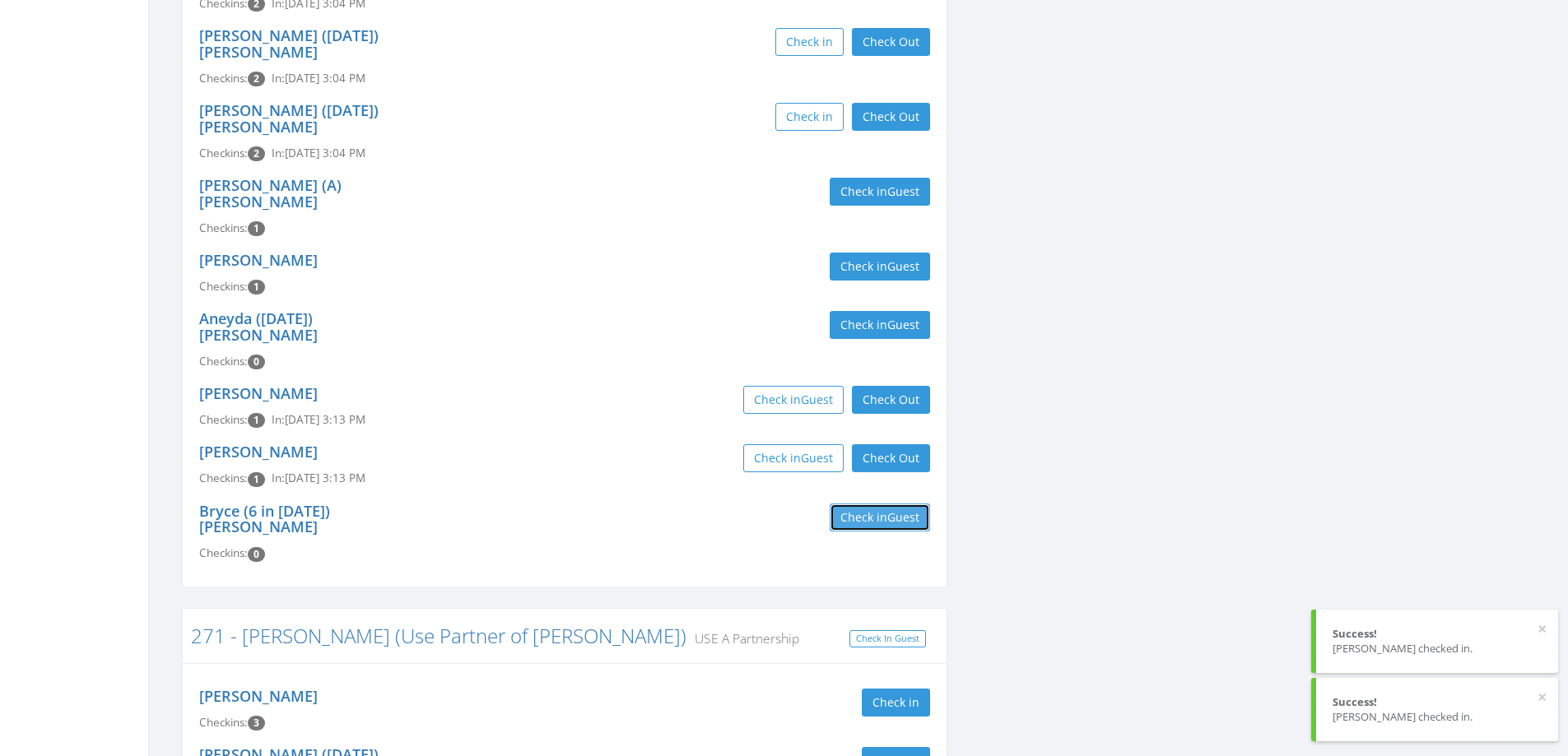
click at [894, 509] on span "Guest" at bounding box center [902, 516] width 32 height 16
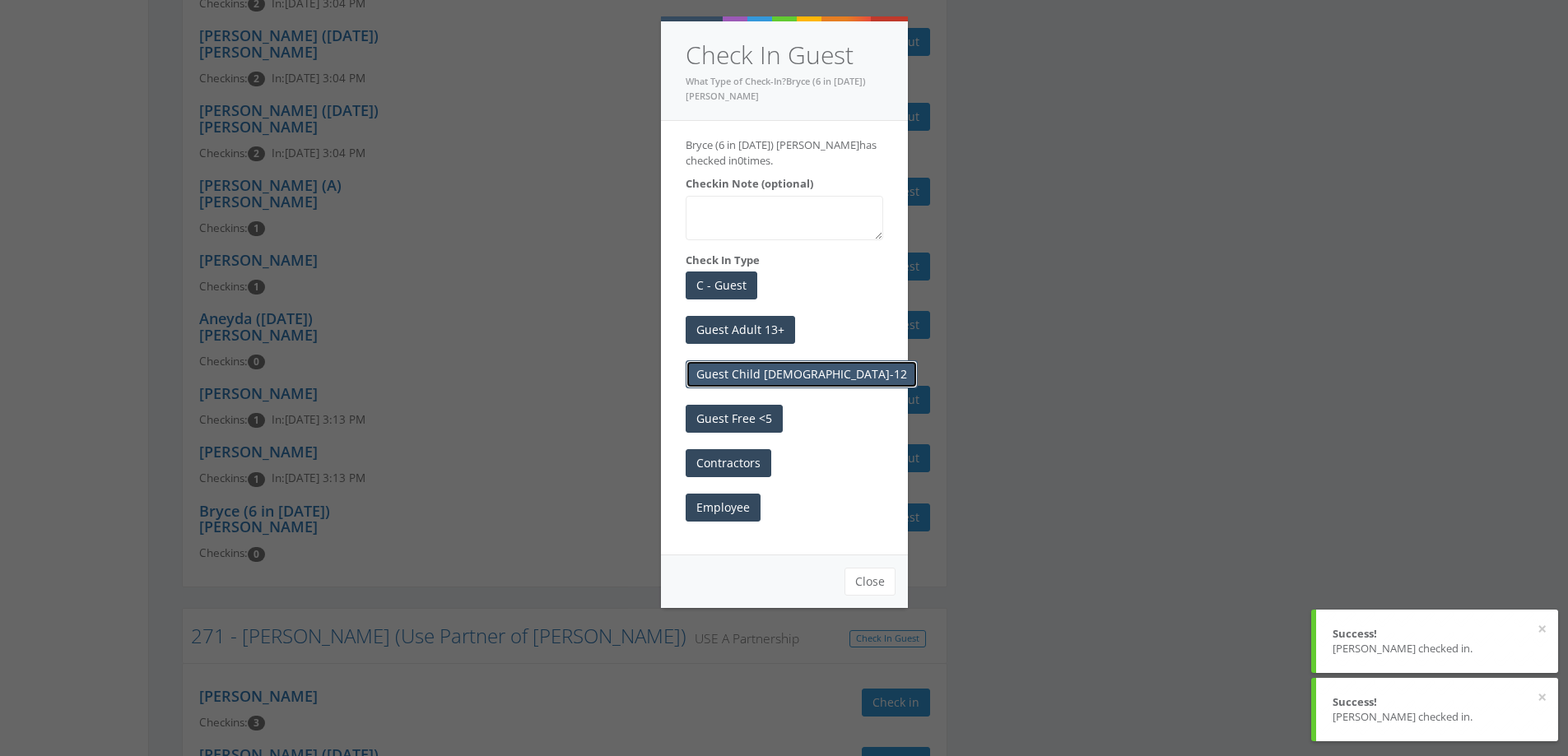
click at [751, 374] on button "Guest Child [DEMOGRAPHIC_DATA]-12" at bounding box center [802, 374] width 232 height 28
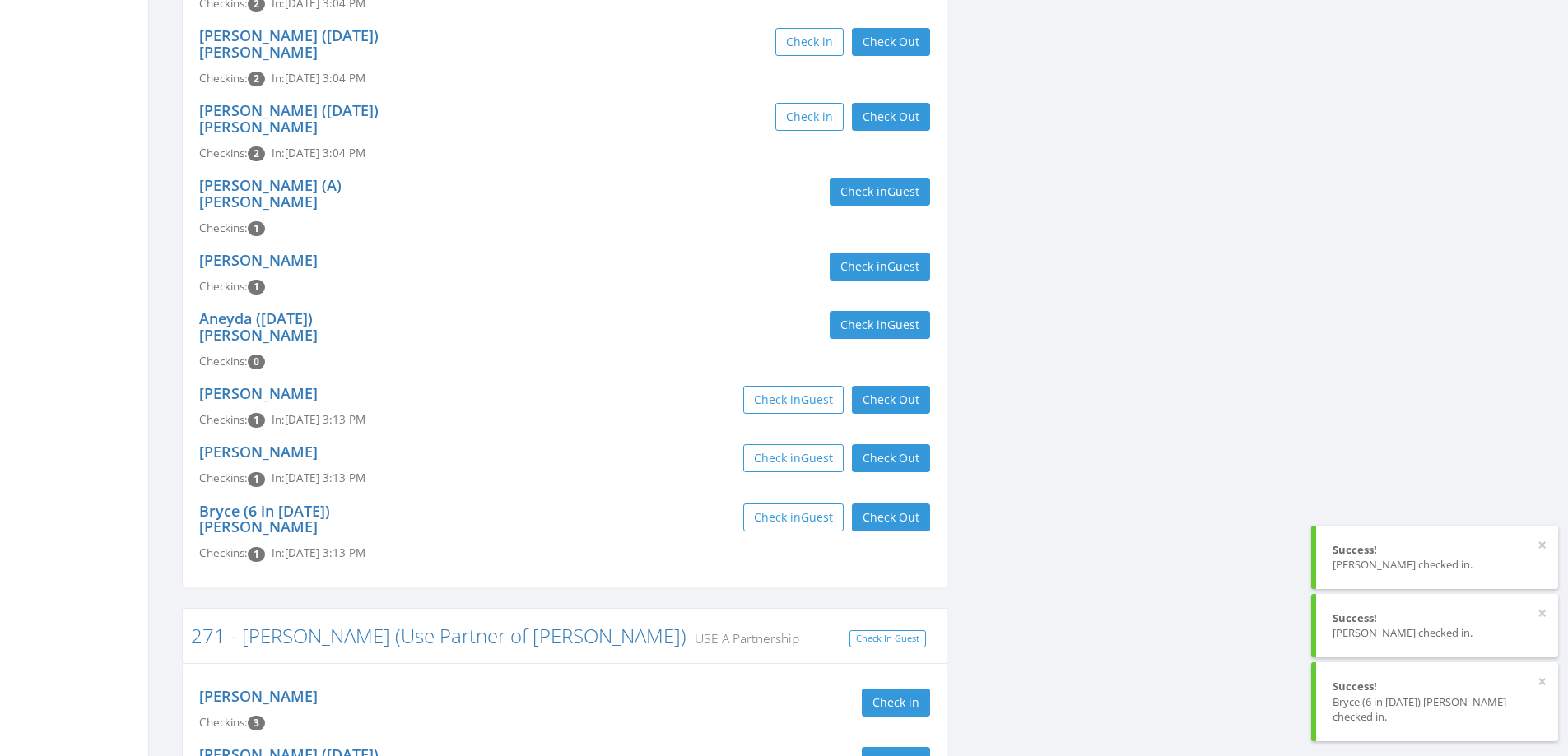
click at [636, 386] on div "Check in Guest Check Out Check Out" at bounding box center [753, 399] width 353 height 28
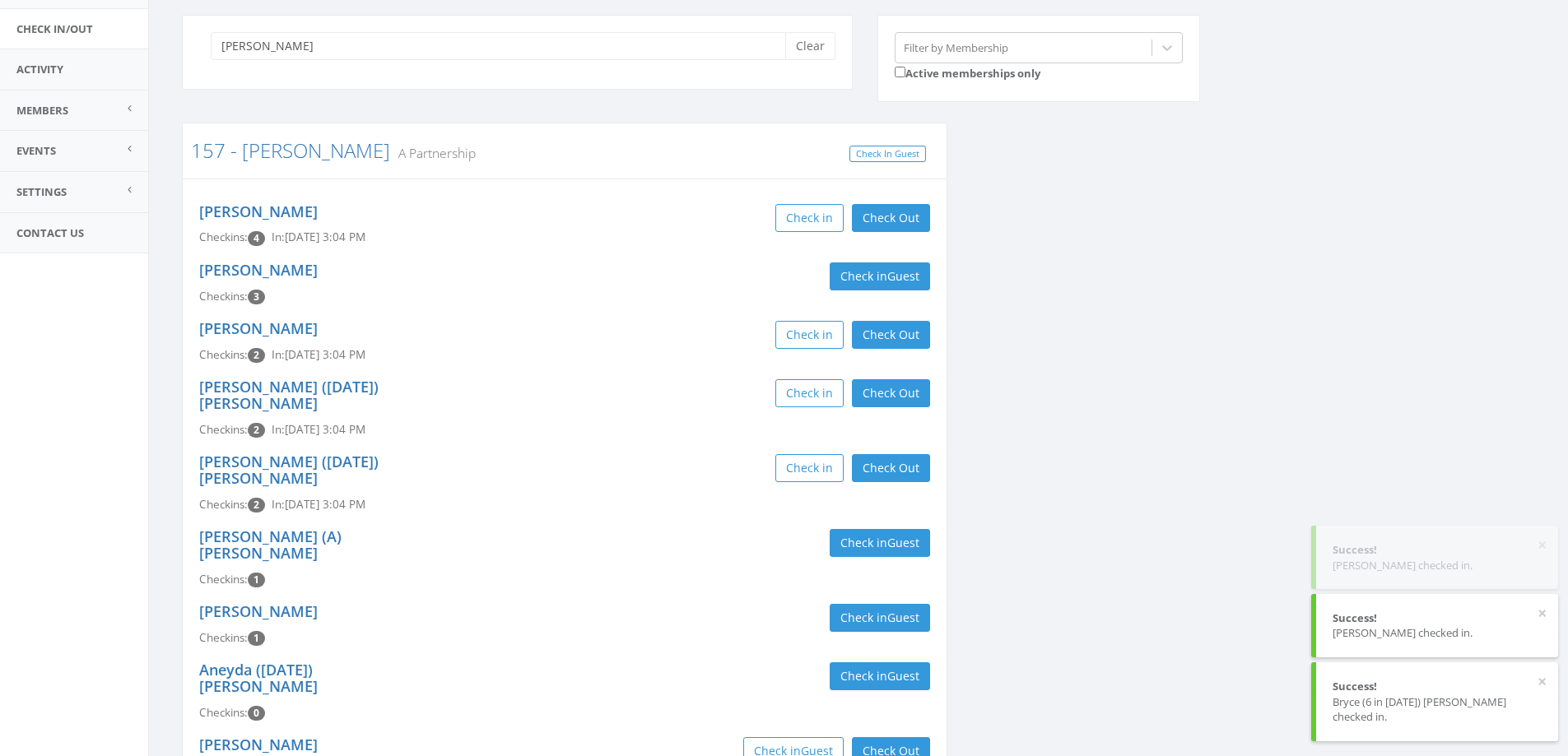
scroll to position [0, 0]
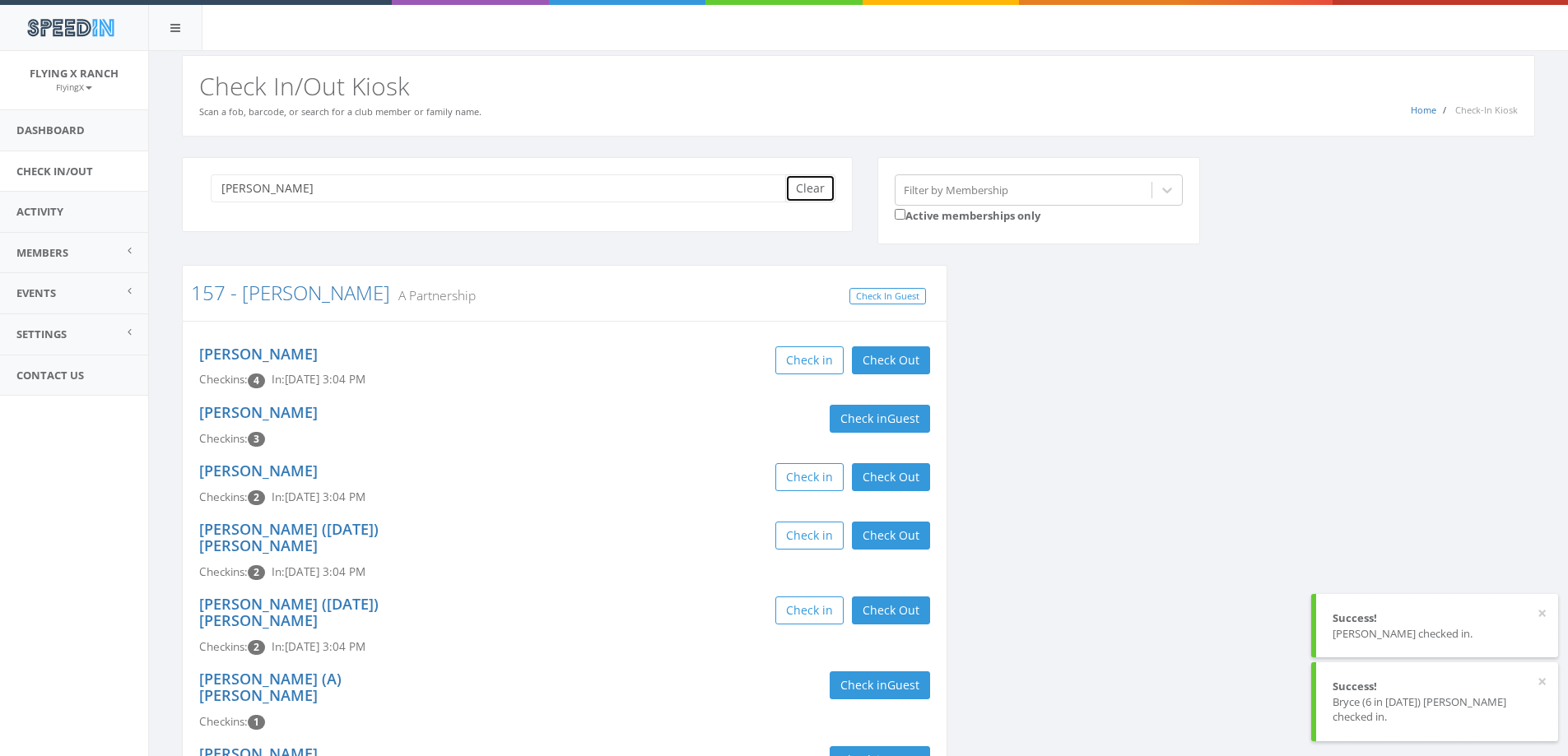
click at [814, 187] on button "Clear" at bounding box center [810, 188] width 50 height 28
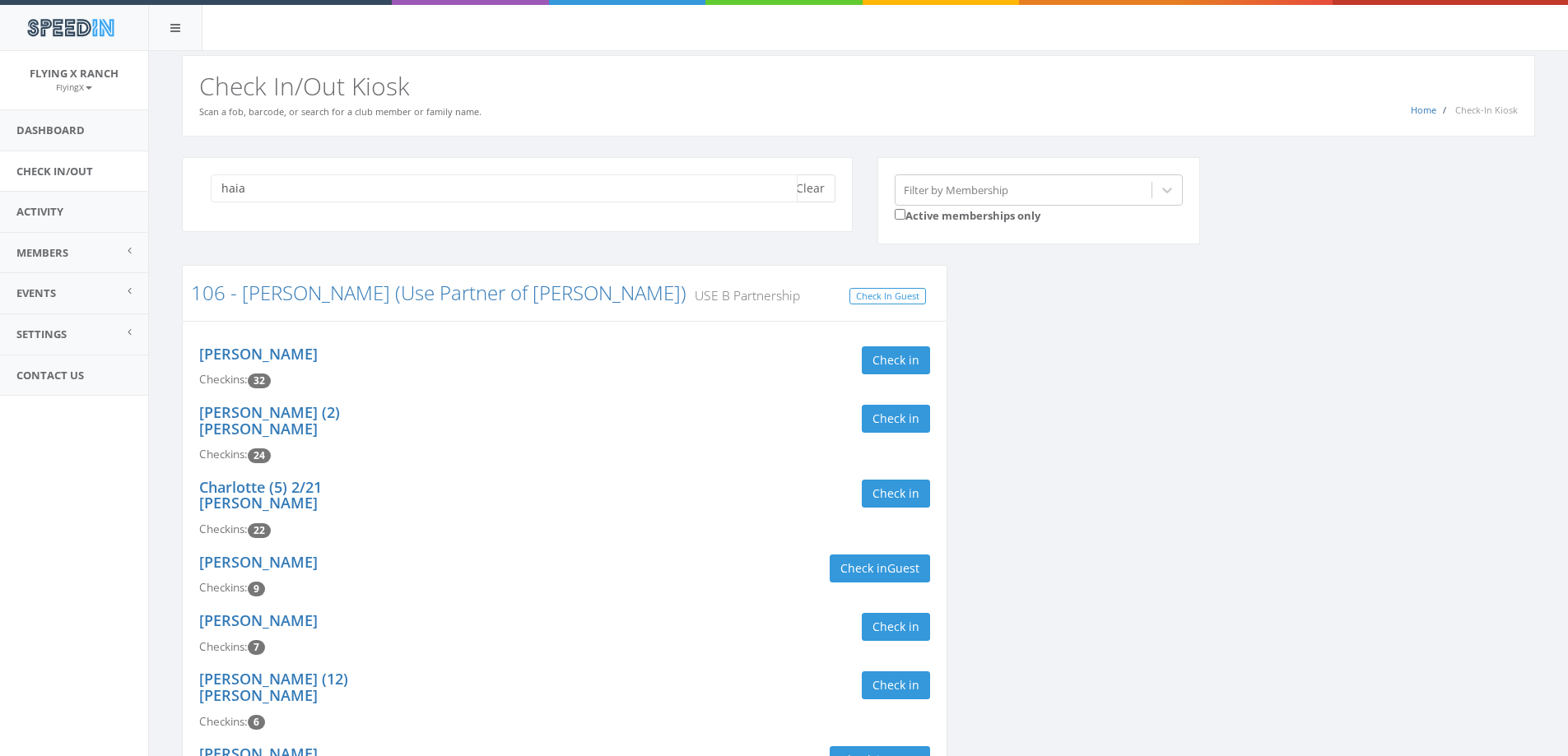
type input "haia"
click at [805, 188] on button "Clear" at bounding box center [810, 188] width 50 height 28
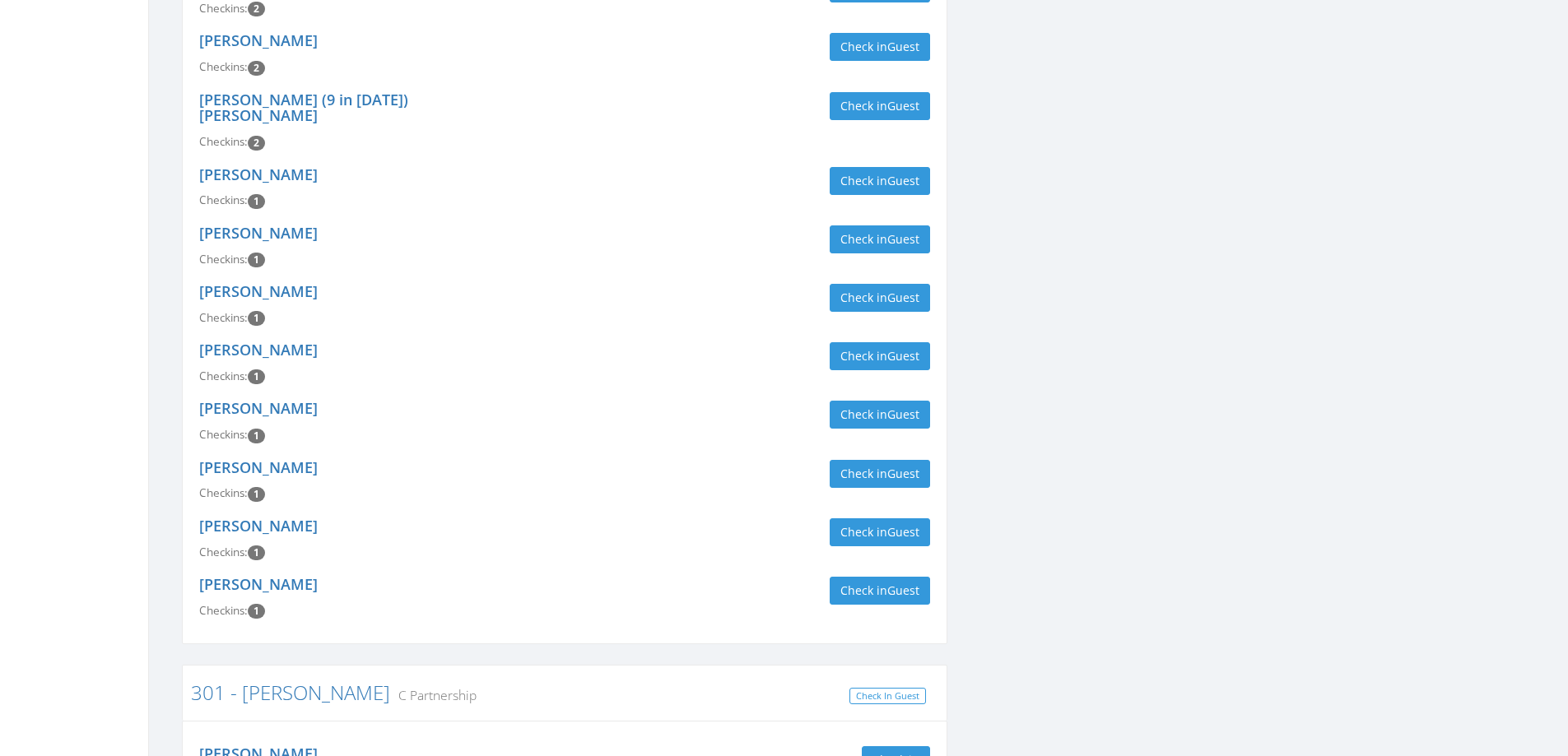
scroll to position [896, 0]
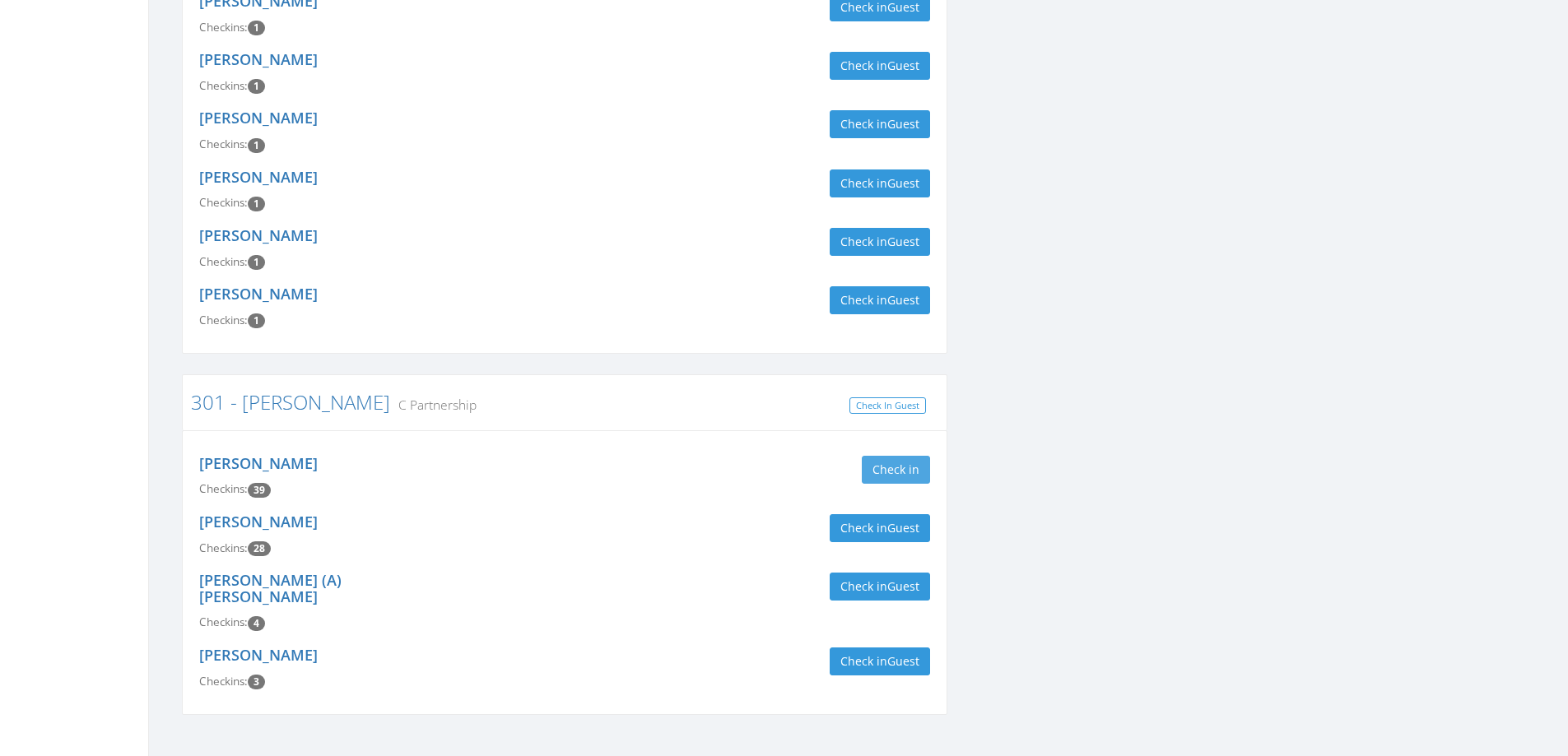
type input "[PERSON_NAME]"
click at [870, 456] on button "Check in" at bounding box center [895, 470] width 69 height 28
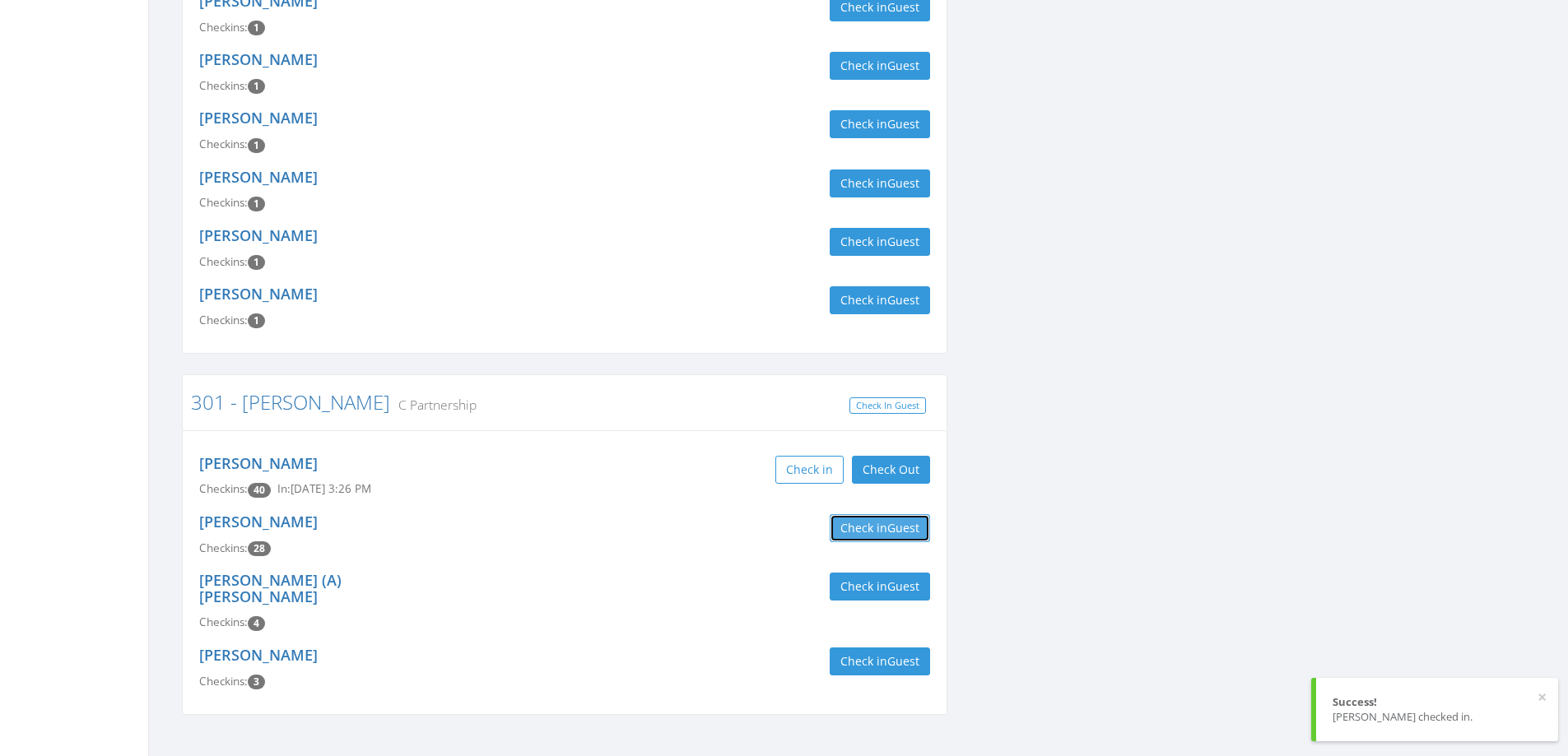
click at [870, 515] on button "Check in Guest" at bounding box center [880, 528] width 101 height 28
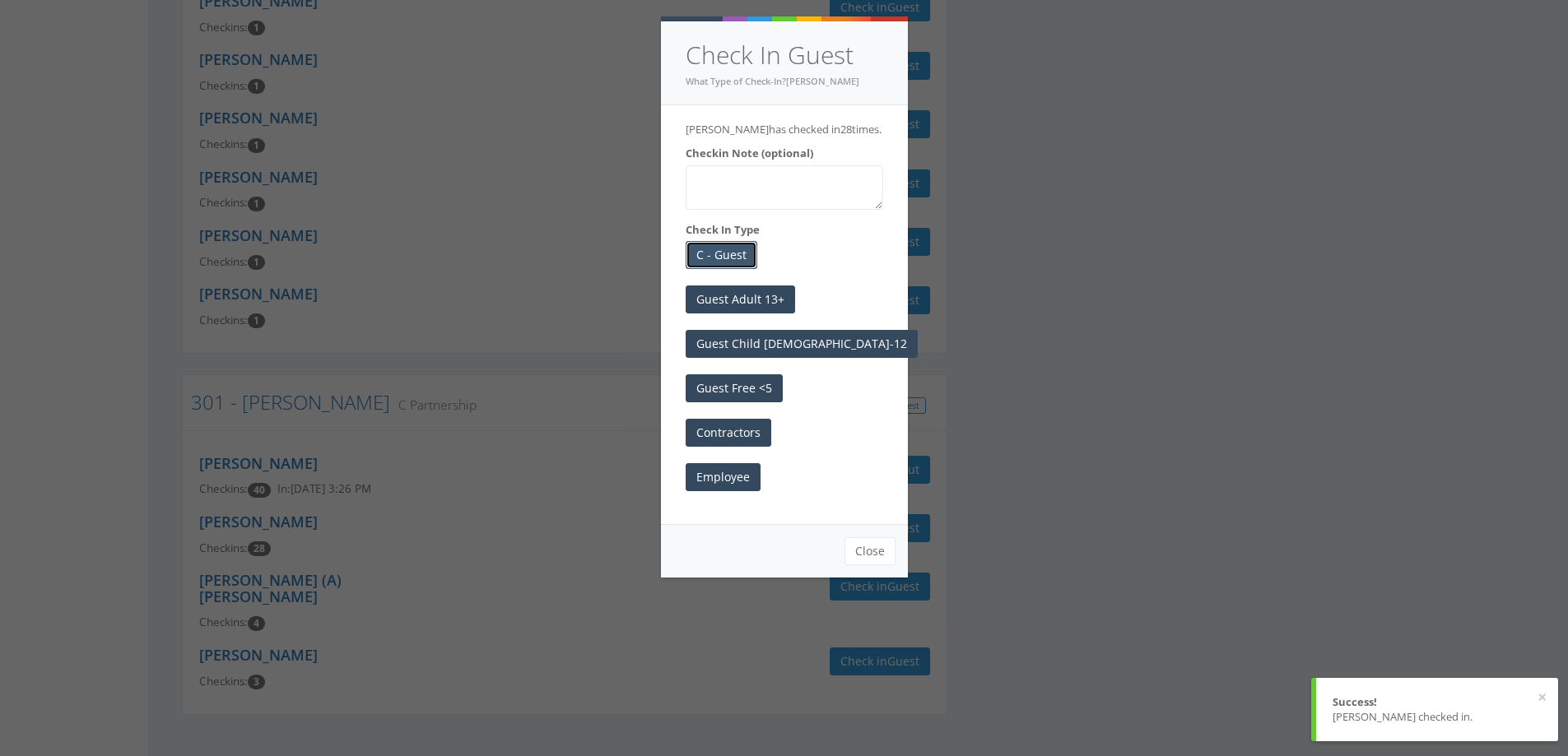
click at [717, 248] on button "C - Guest" at bounding box center [721, 255] width 71 height 28
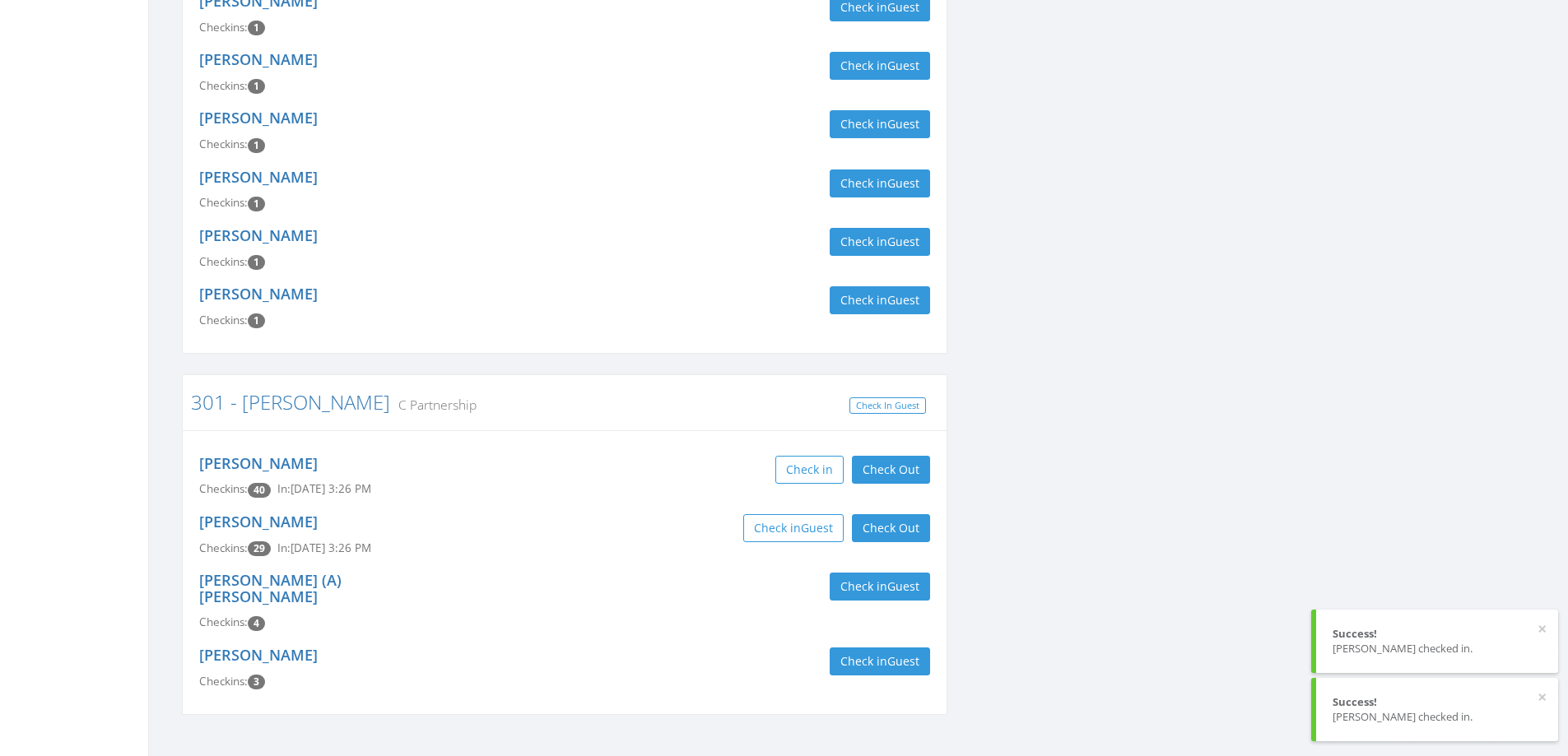
click at [622, 257] on div "Dylan Bender Checkins: 1 Check in Guest" at bounding box center [564, 249] width 755 height 59
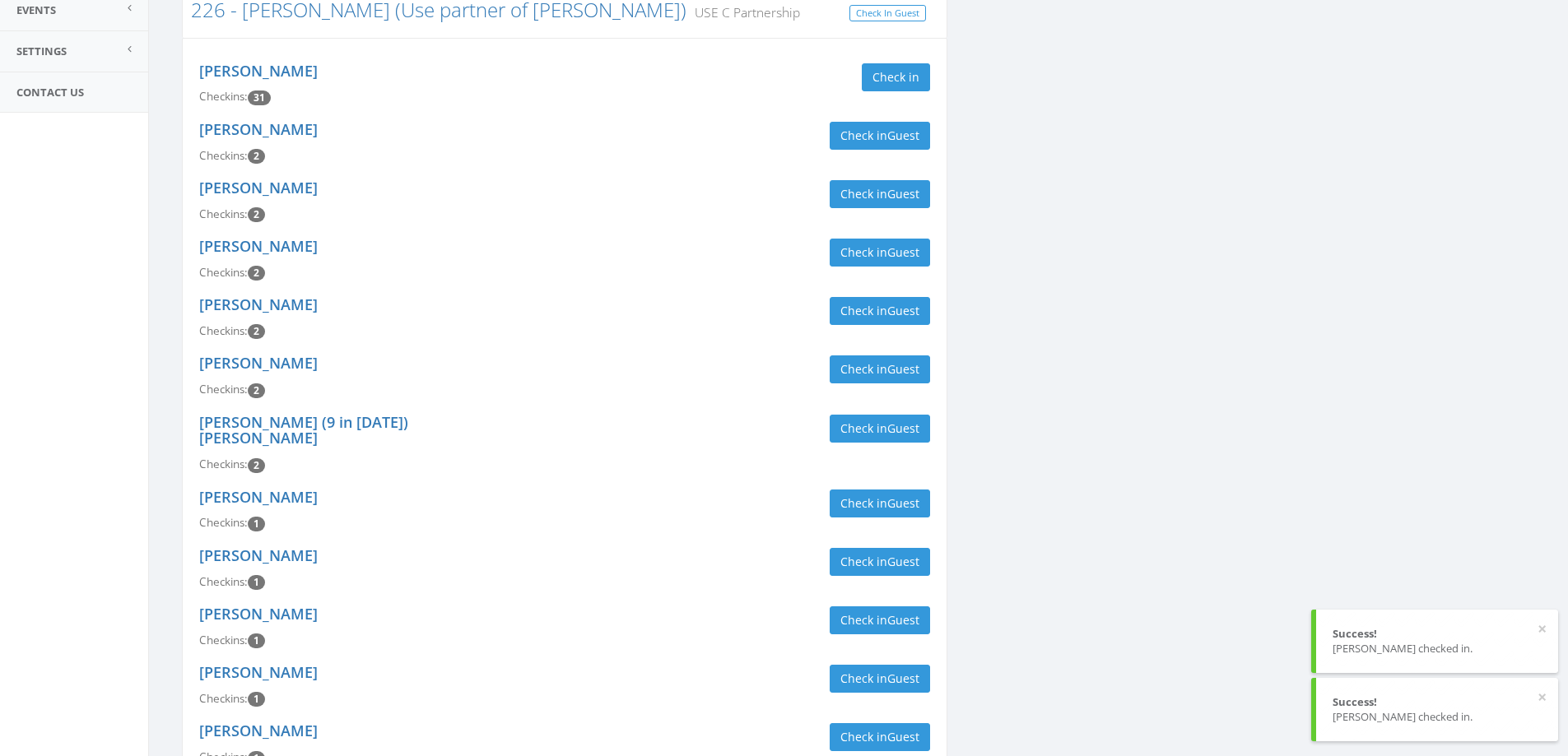
scroll to position [0, 0]
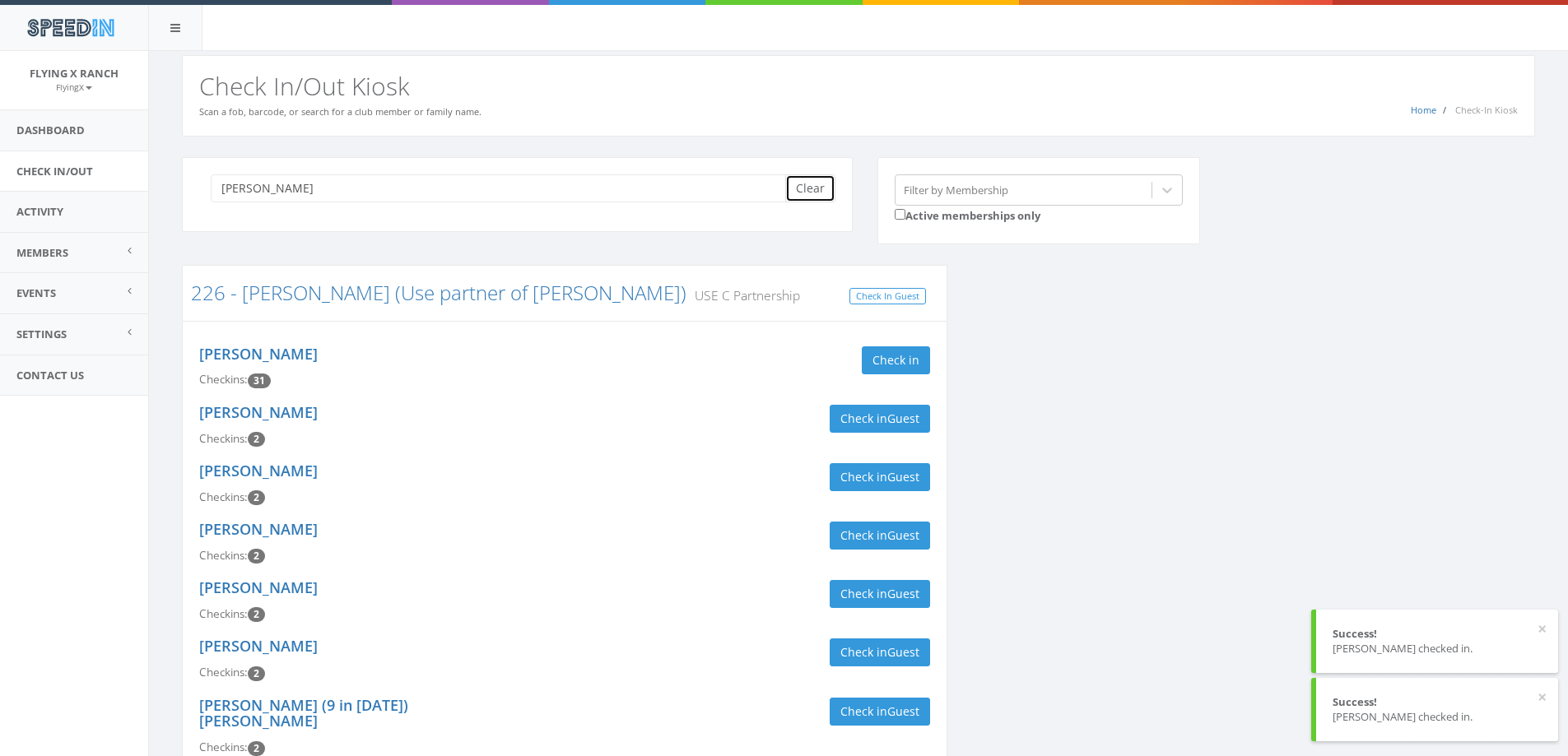
click at [818, 187] on button "Clear" at bounding box center [810, 188] width 50 height 28
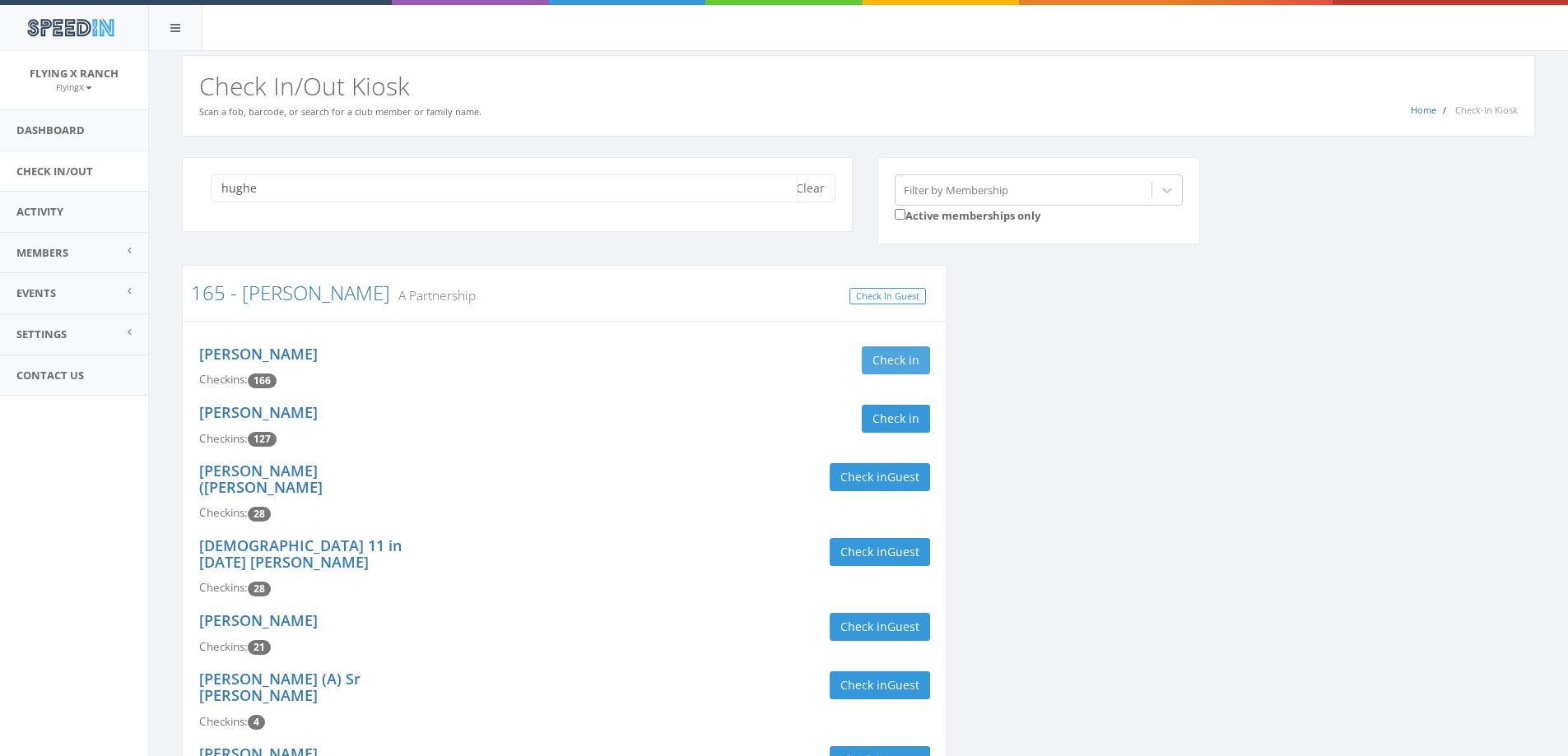
type input "hughe"
click at [897, 366] on button "Check in" at bounding box center [895, 360] width 69 height 28
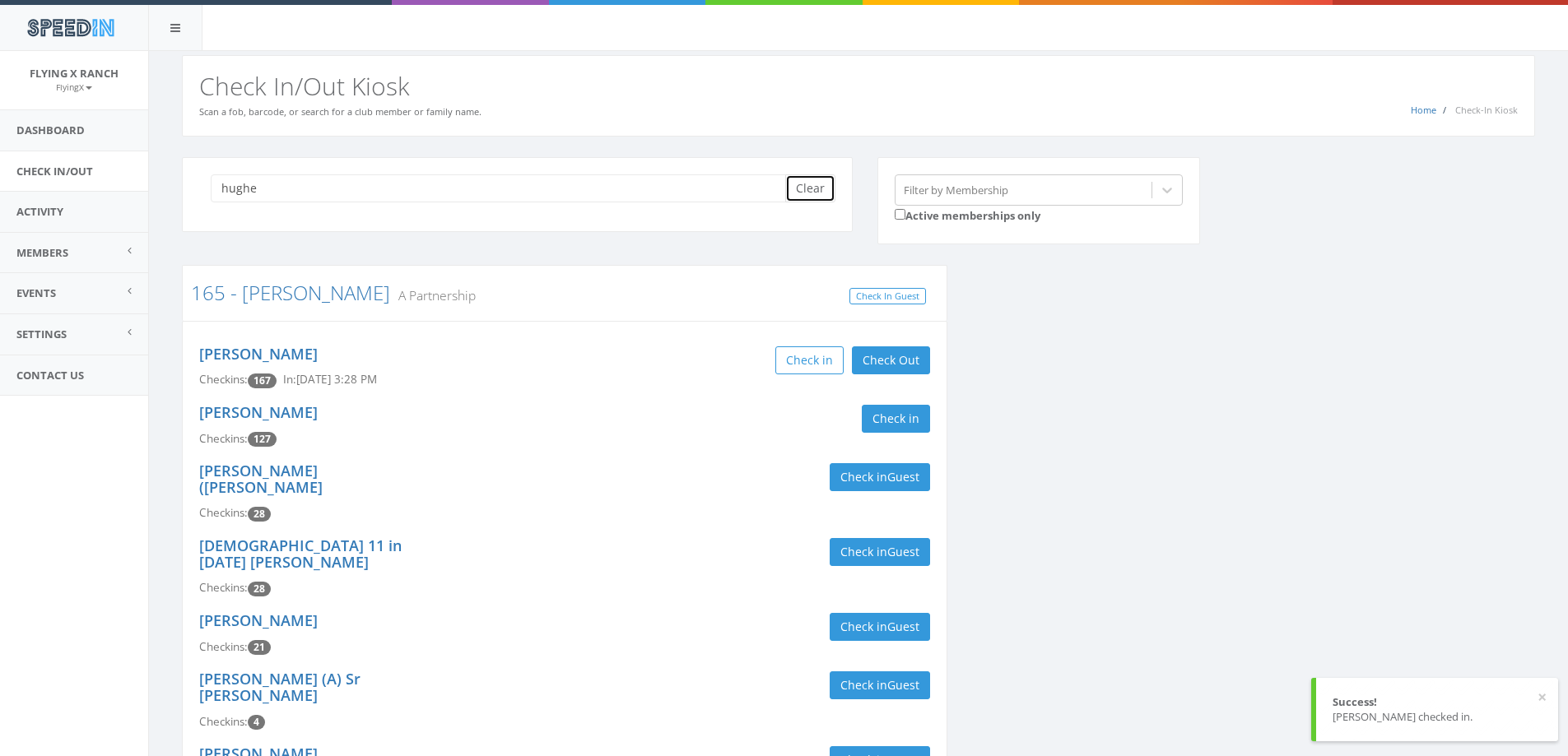
click at [822, 177] on button "Clear" at bounding box center [810, 188] width 50 height 28
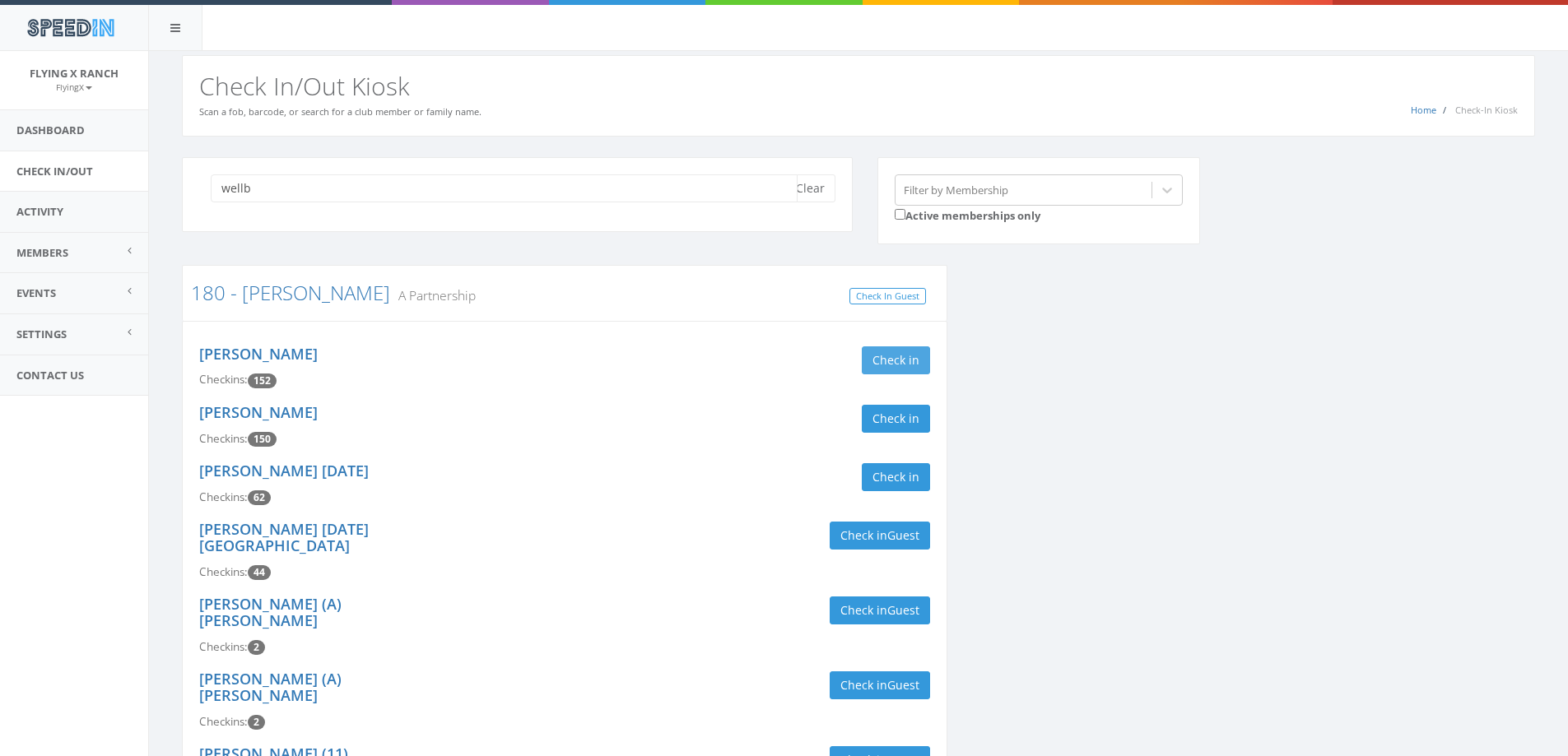
type input "wellb"
click at [901, 354] on button "Check in" at bounding box center [895, 360] width 69 height 28
click at [900, 418] on button "Check in" at bounding box center [895, 419] width 69 height 28
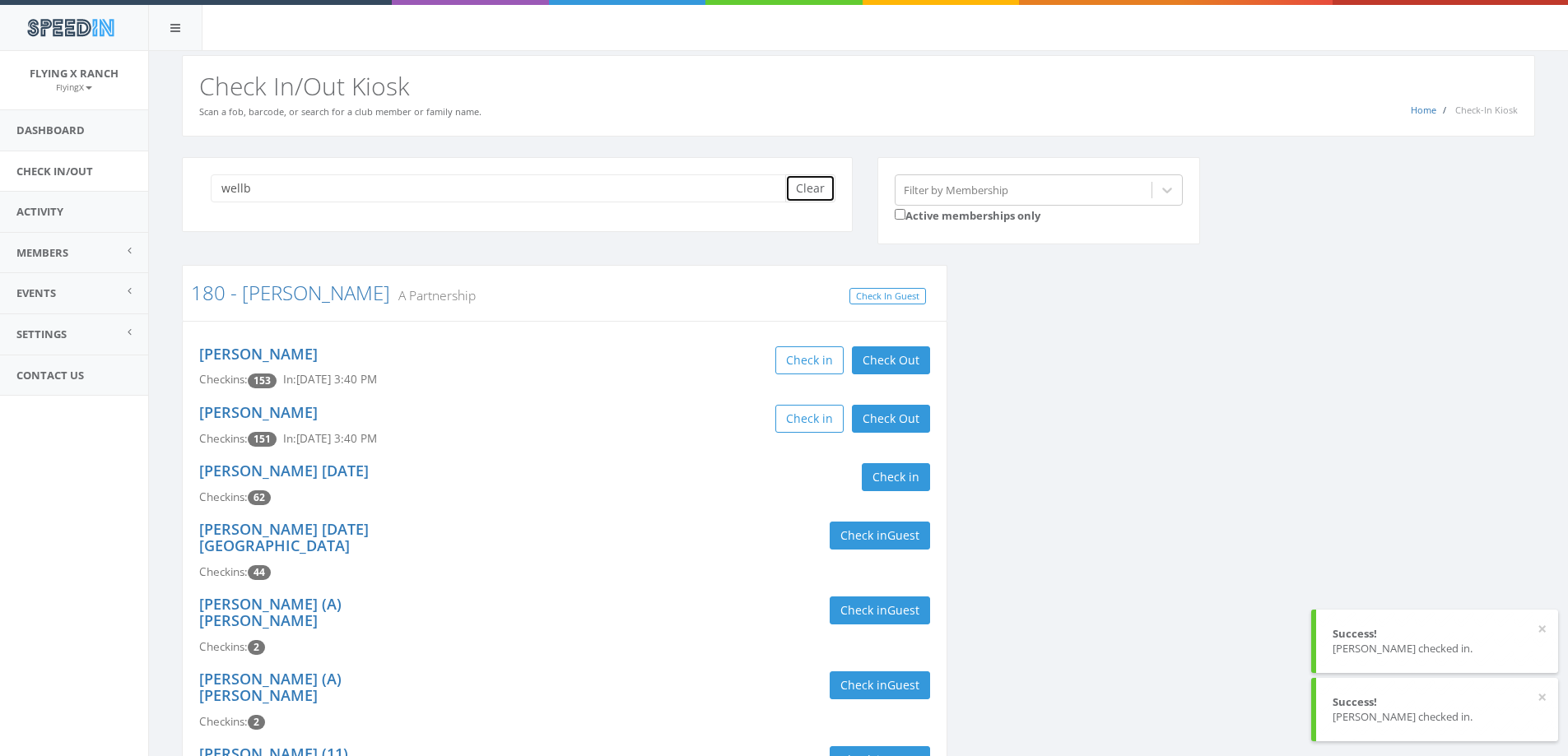
click at [813, 183] on button "Clear" at bounding box center [810, 188] width 50 height 28
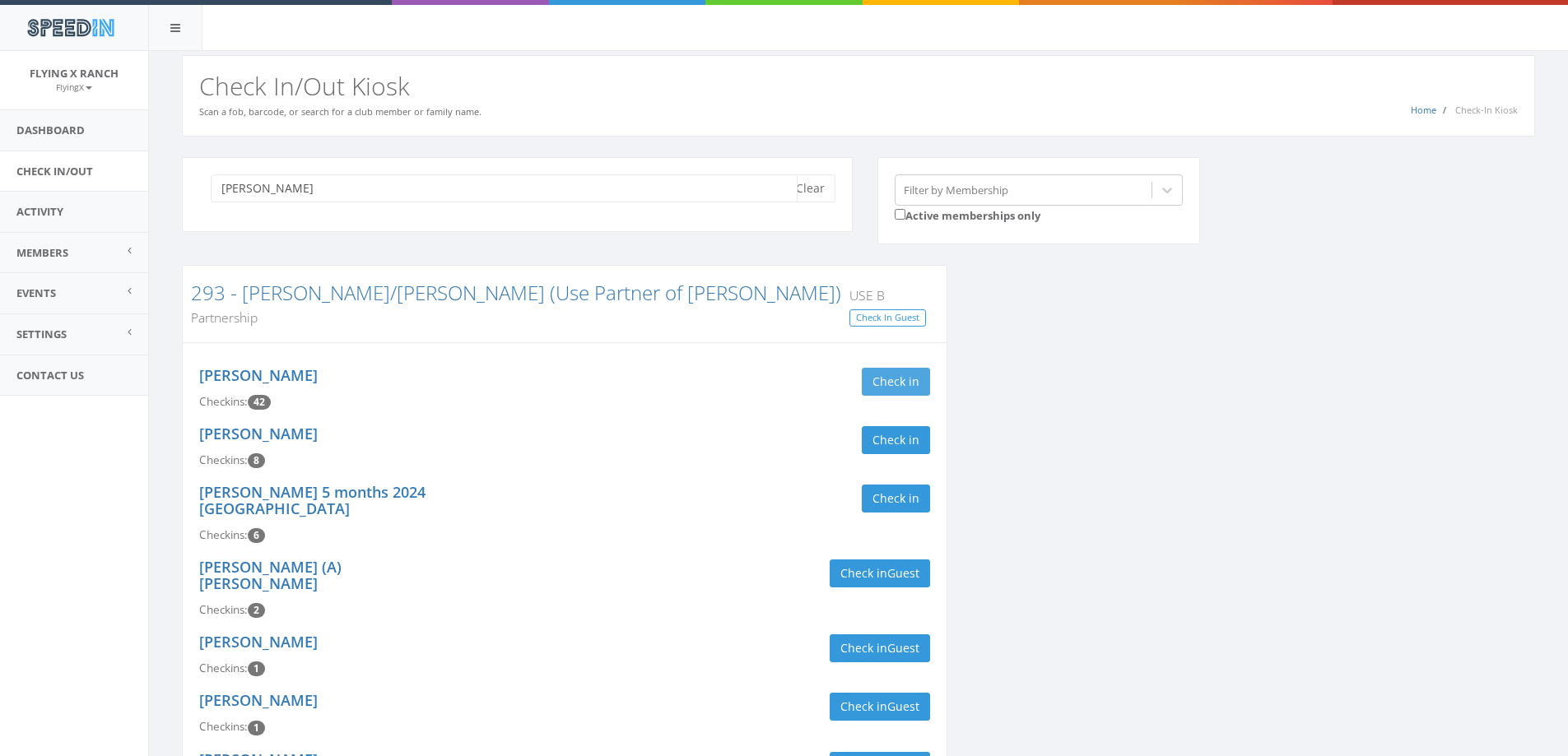
type input "kenworthy"
click at [875, 367] on button "Check in" at bounding box center [895, 381] width 69 height 28
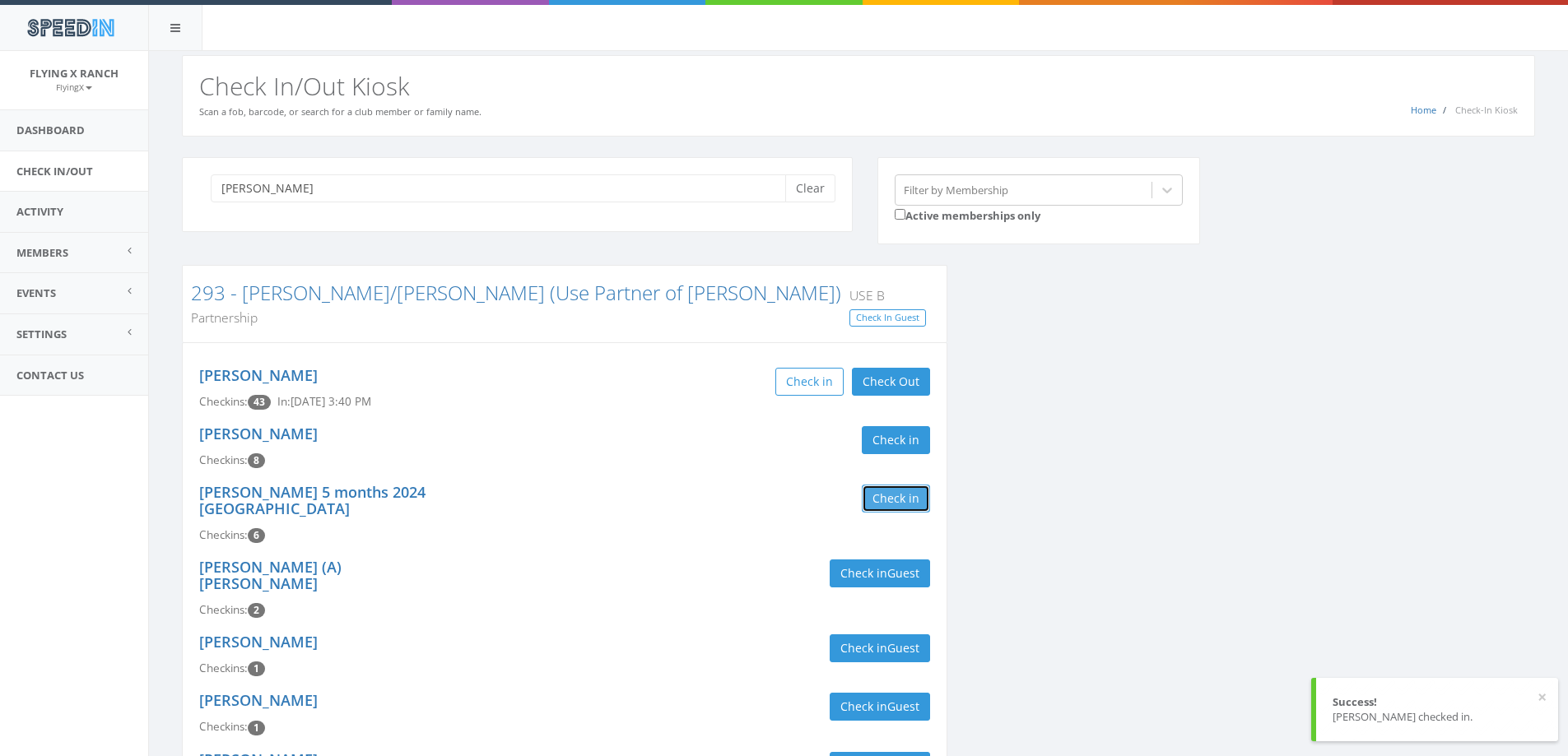
click at [873, 484] on button "Check in" at bounding box center [895, 498] width 69 height 28
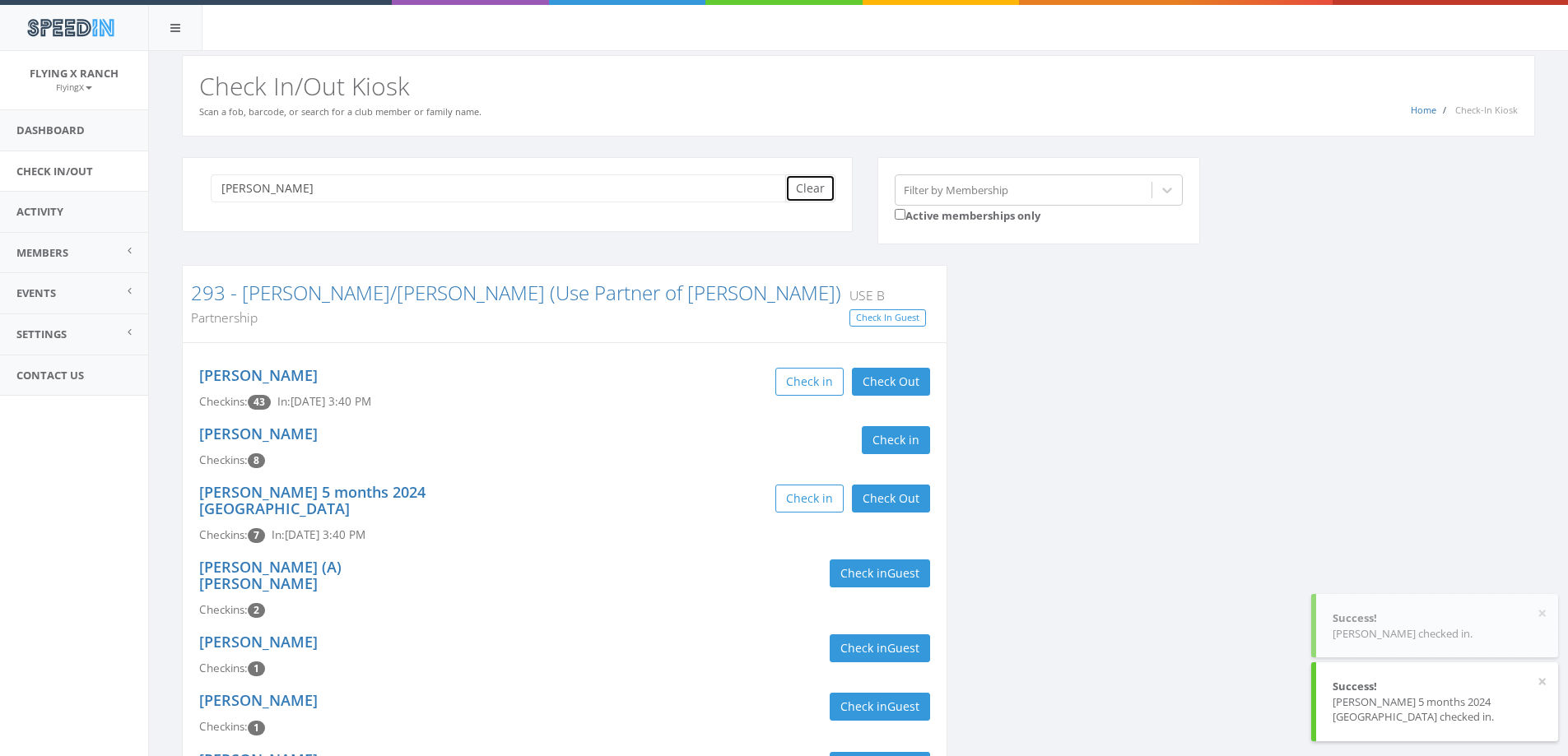
click at [826, 186] on button "Clear" at bounding box center [810, 188] width 50 height 28
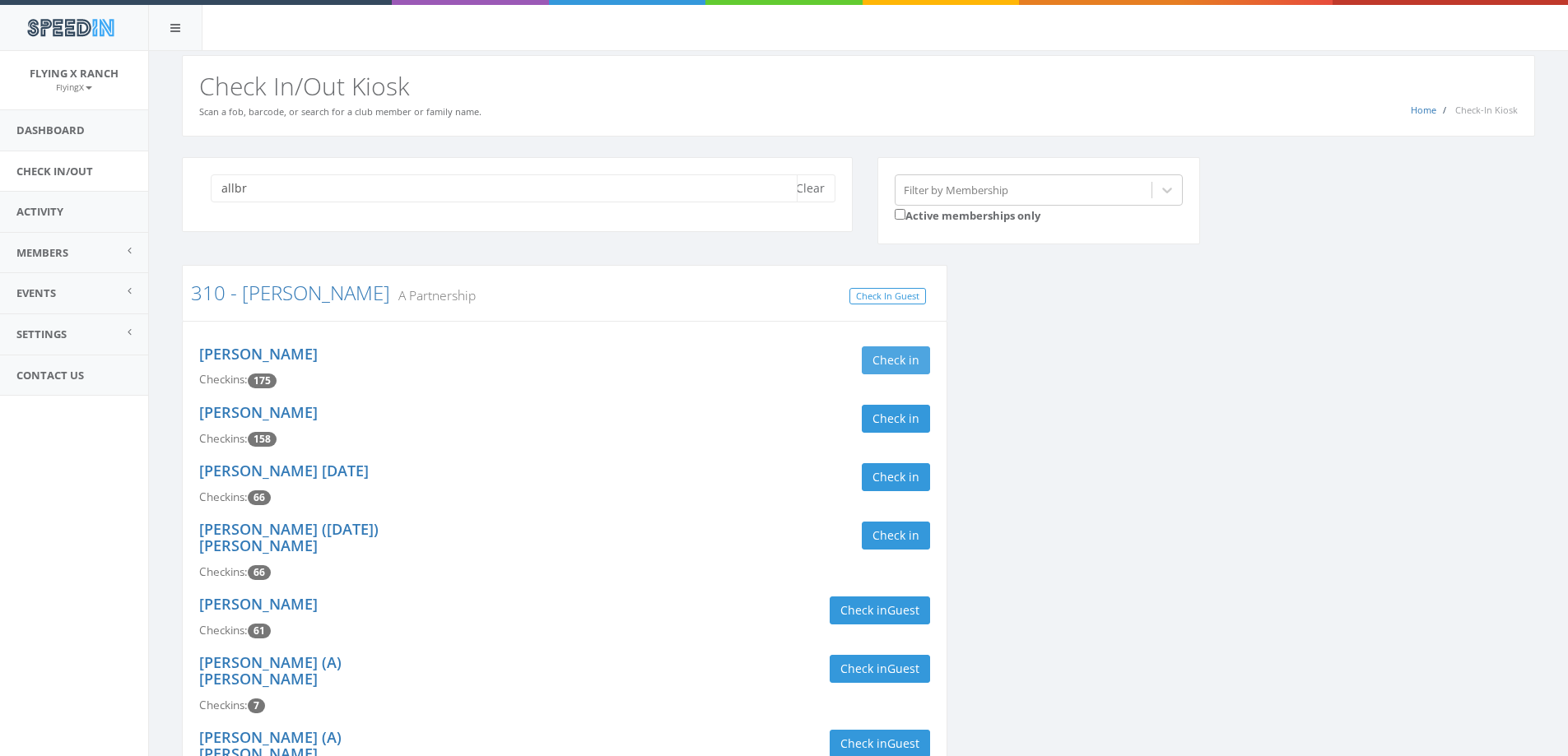
type input "allbr"
click at [886, 357] on button "Check in" at bounding box center [895, 360] width 69 height 28
click at [901, 424] on button "Check in" at bounding box center [895, 419] width 69 height 28
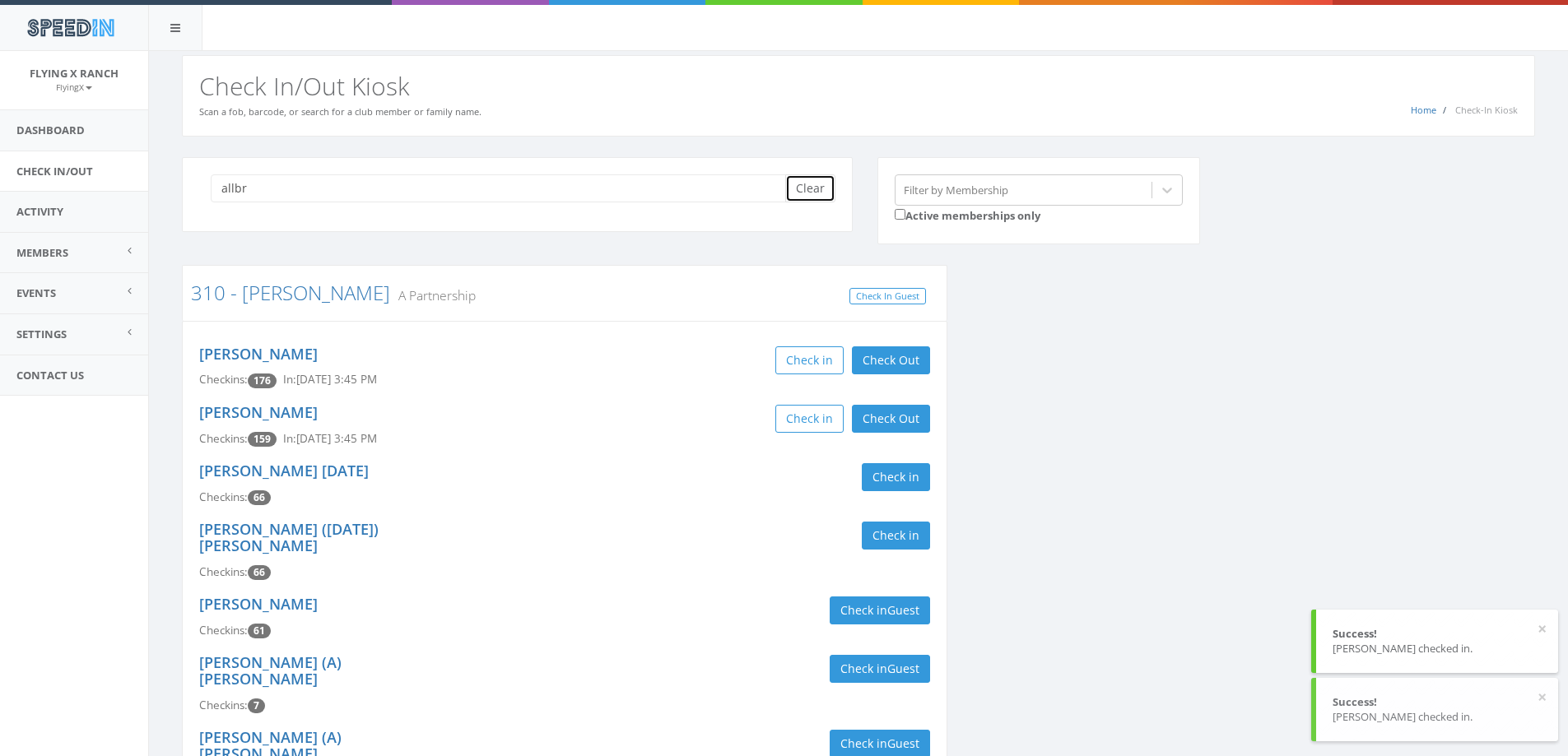
click at [820, 198] on button "Clear" at bounding box center [810, 188] width 50 height 28
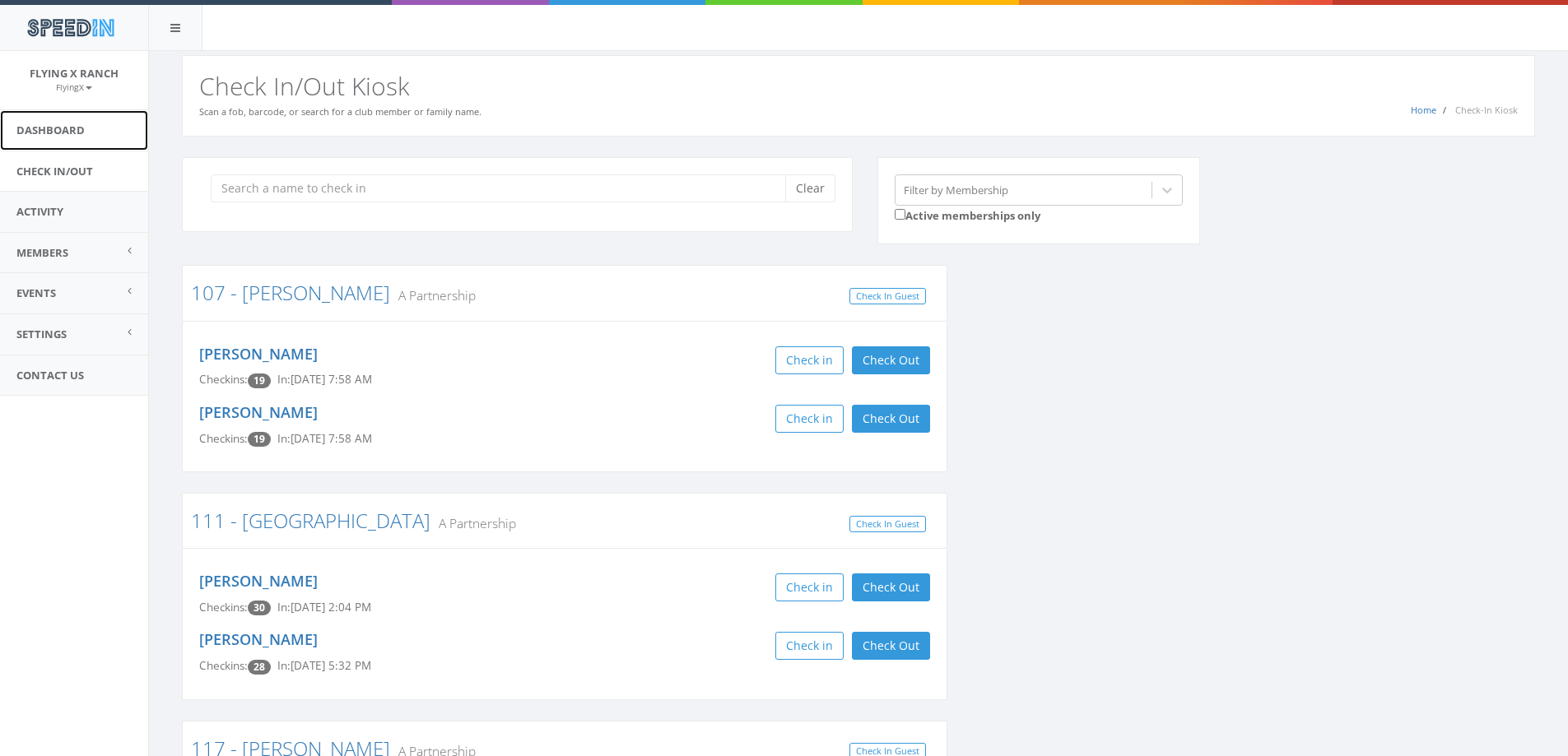
click at [53, 139] on link "Dashboard" at bounding box center [74, 131] width 148 height 40
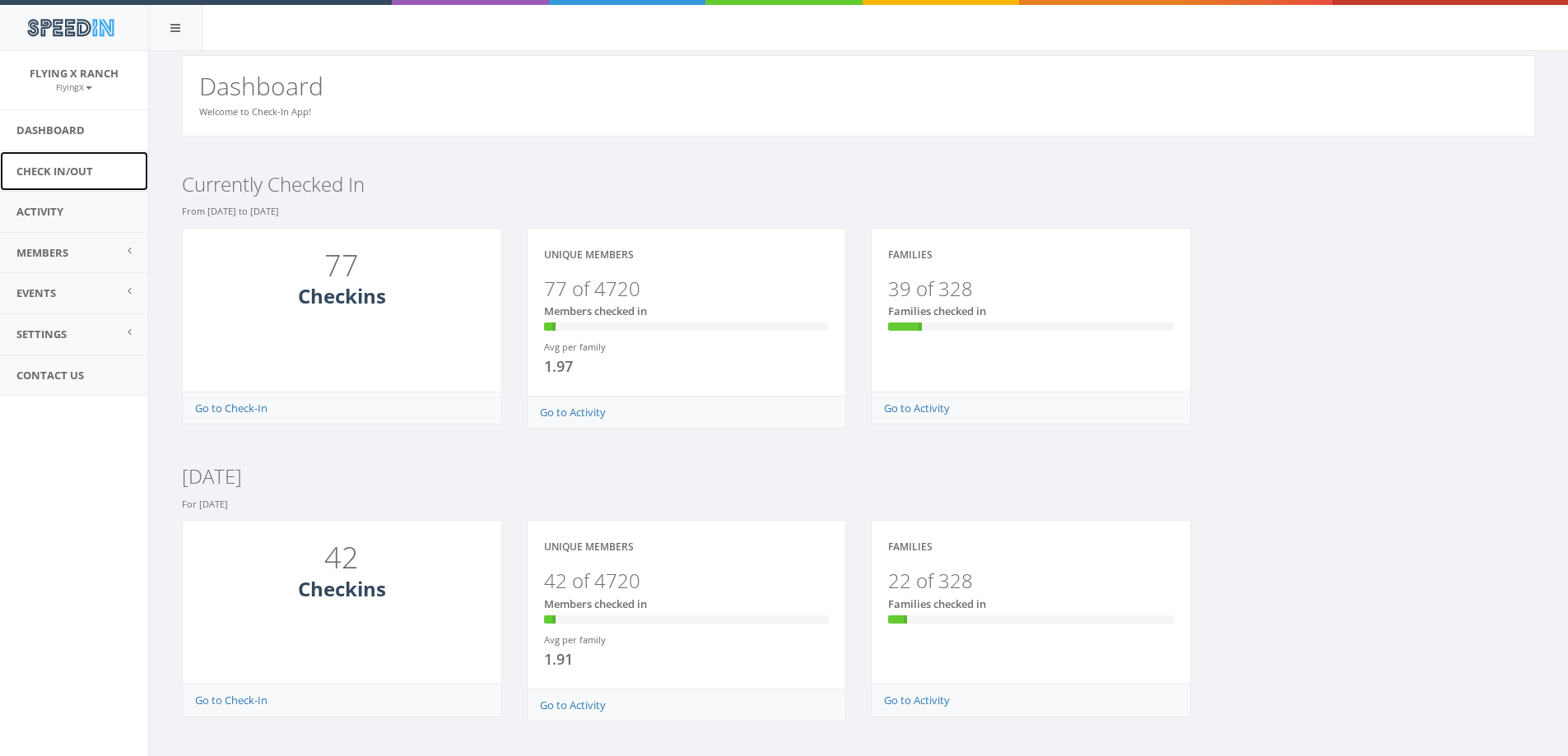
click at [57, 167] on link "Check In/Out" at bounding box center [74, 172] width 148 height 40
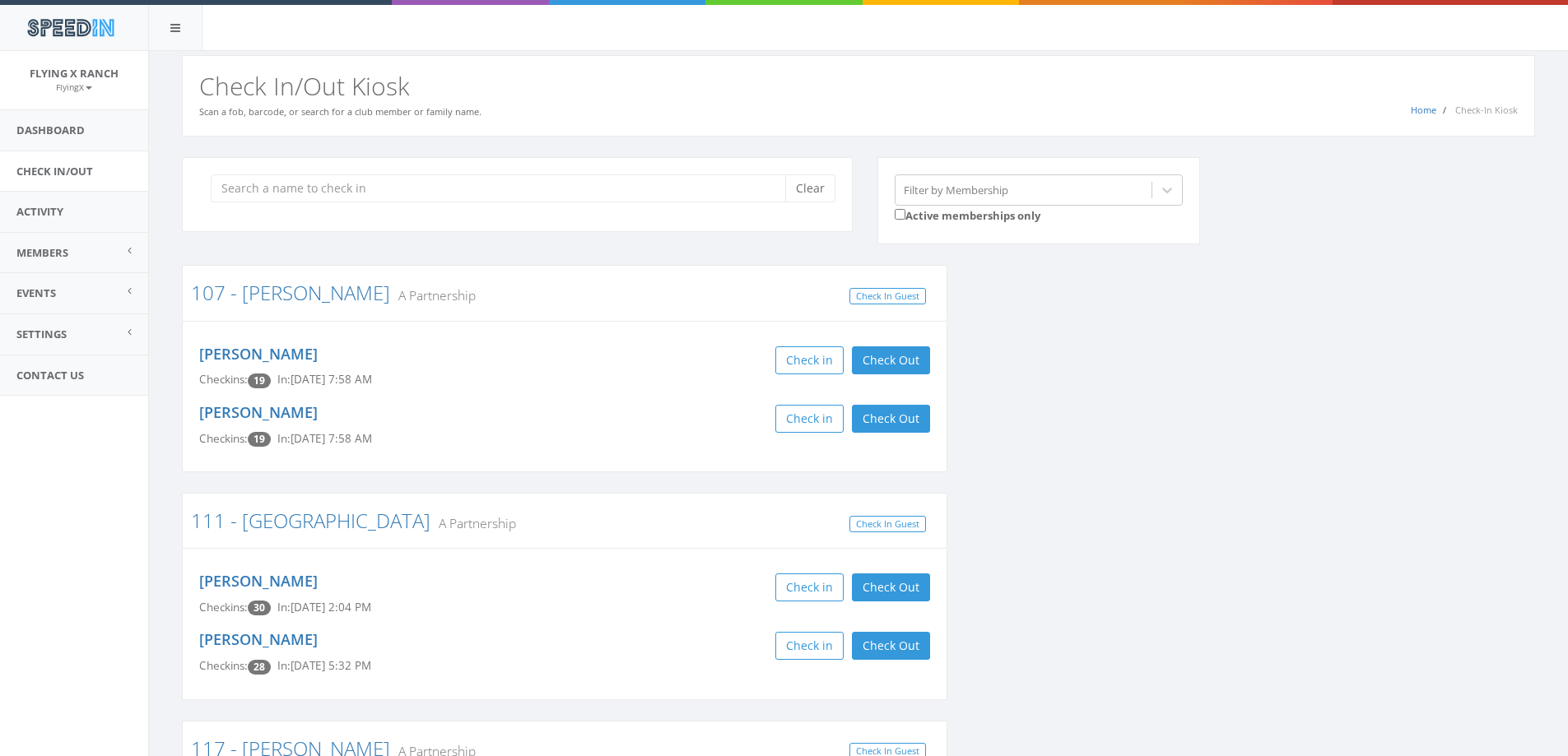
click at [786, 46] on div "SpeedIn" at bounding box center [784, 26] width 1568 height 51
